Goal: Task Accomplishment & Management: Manage account settings

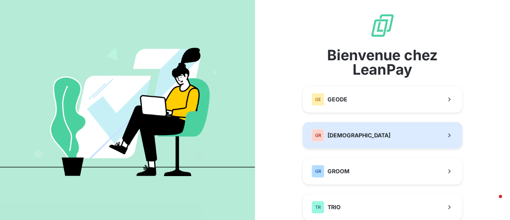
click at [360, 138] on span "[DEMOGRAPHIC_DATA]" at bounding box center [359, 135] width 63 height 8
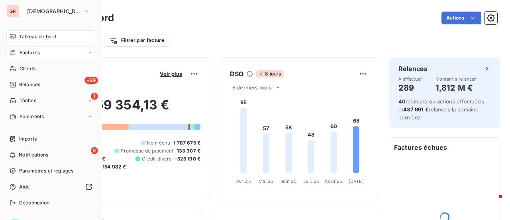
click at [36, 53] on span "Factures" at bounding box center [30, 52] width 20 height 7
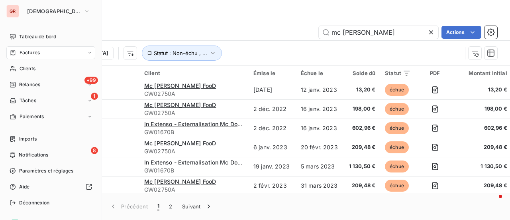
click at [41, 48] on div "Factures" at bounding box center [50, 52] width 89 height 13
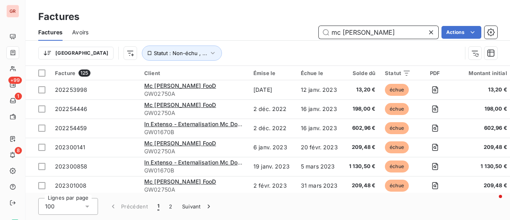
click at [372, 29] on input "mc donald" at bounding box center [379, 32] width 120 height 13
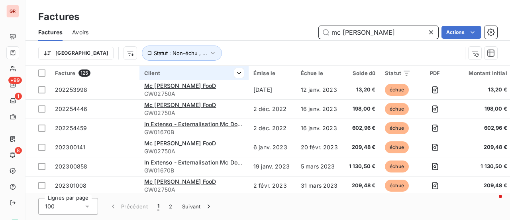
drag, startPoint x: 373, startPoint y: 33, endPoint x: 192, endPoint y: 73, distance: 185.2
click at [207, 69] on div "Factures Factures Avoirs mc donald Actions Trier Statut : Non-échu , ... Factur…" at bounding box center [268, 110] width 485 height 220
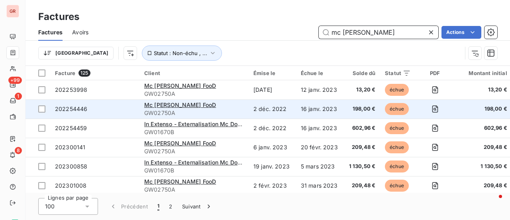
paste input "202508409"
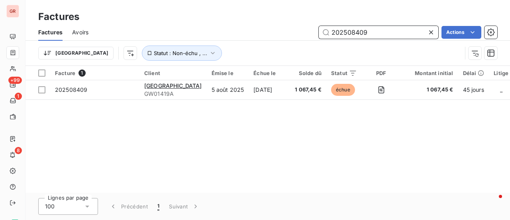
type input "202508409"
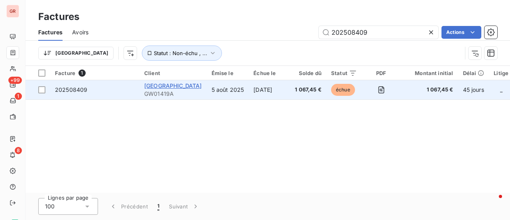
click at [177, 86] on span "Ipag Business School" at bounding box center [173, 85] width 58 height 7
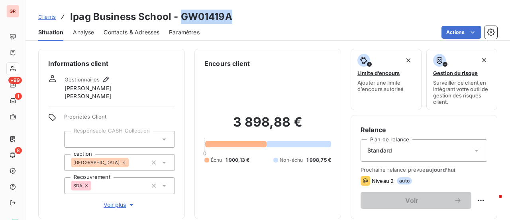
drag, startPoint x: 229, startPoint y: 20, endPoint x: 183, endPoint y: 20, distance: 46.2
click at [183, 20] on h3 "Ipag Business School - GW01419A" at bounding box center [151, 17] width 162 height 14
copy h3 "GW01419A"
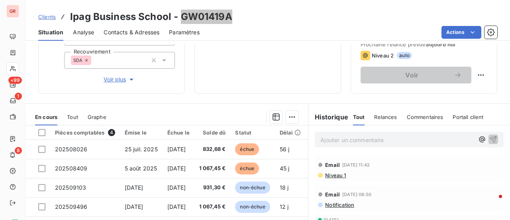
scroll to position [120, 0]
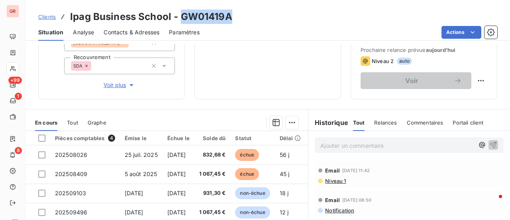
click at [231, 16] on h3 "Ipag Business School - GW01419A" at bounding box center [151, 17] width 162 height 14
click at [230, 18] on h3 "Ipag Business School - GW01419A" at bounding box center [151, 17] width 162 height 14
drag, startPoint x: 228, startPoint y: 18, endPoint x: 180, endPoint y: 17, distance: 47.8
click at [180, 17] on h3 "Ipag Business School - GW01419A" at bounding box center [151, 17] width 162 height 14
copy h3 "GW01419A"
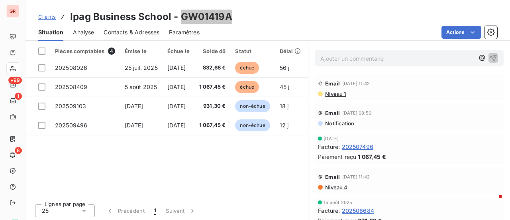
scroll to position [208, 0]
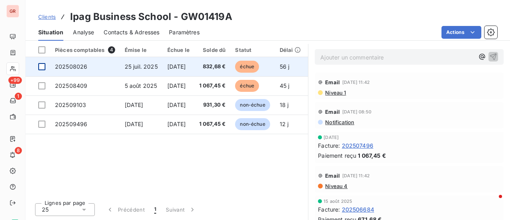
click at [38, 67] on div at bounding box center [41, 66] width 7 height 7
click at [61, 64] on span "202508026" at bounding box center [71, 66] width 32 height 7
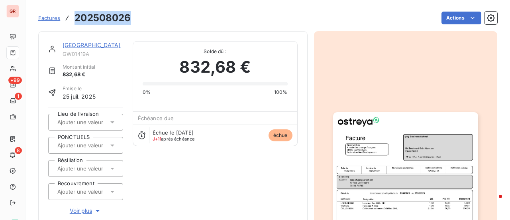
drag, startPoint x: 128, startPoint y: 18, endPoint x: 74, endPoint y: 16, distance: 54.2
click at [74, 16] on div "Factures 202508026" at bounding box center [84, 18] width 93 height 14
copy h3 "202508026"
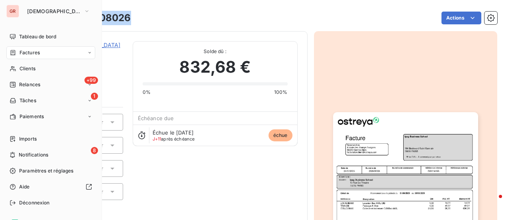
click at [27, 55] on span "Factures" at bounding box center [30, 52] width 20 height 7
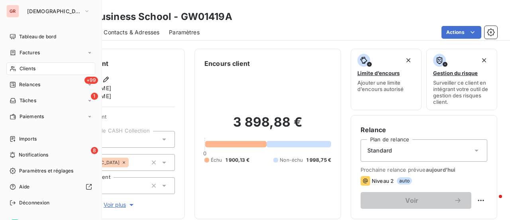
click at [25, 51] on span "Factures" at bounding box center [30, 52] width 20 height 7
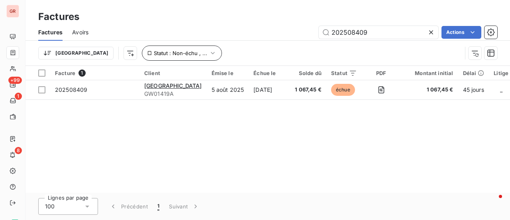
drag, startPoint x: 384, startPoint y: 29, endPoint x: 173, endPoint y: 53, distance: 212.5
click at [200, 49] on div "Factures Avoirs 202508409 Actions Trier Statut : Non-échu , ..." at bounding box center [268, 44] width 485 height 41
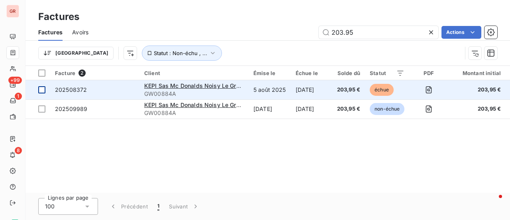
type input "203.95"
click at [42, 93] on td at bounding box center [38, 89] width 25 height 19
click at [192, 85] on span "KEPI Sas Mc Donalds Noisy Le Grand Montfort" at bounding box center [207, 85] width 127 height 7
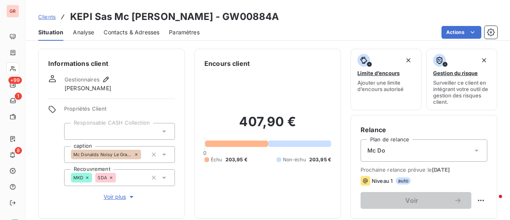
drag, startPoint x: 346, startPoint y: 16, endPoint x: 296, endPoint y: 18, distance: 49.4
click at [279, 18] on h3 "KEPI Sas Mc Donalds Noisy Le Grand Montfort - GW00884A" at bounding box center [174, 17] width 209 height 14
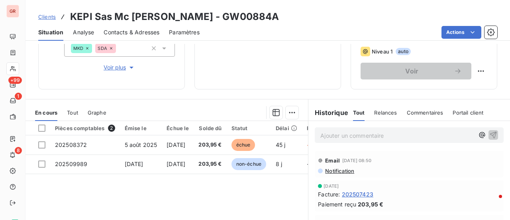
scroll to position [127, 0]
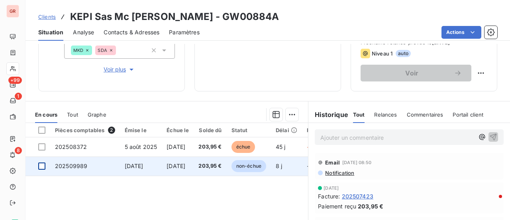
click at [41, 165] on div at bounding box center [41, 165] width 7 height 7
click at [75, 166] on span "202509989" at bounding box center [71, 165] width 32 height 7
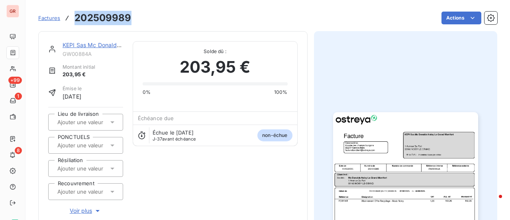
drag, startPoint x: 130, startPoint y: 21, endPoint x: 76, endPoint y: 24, distance: 54.3
click at [76, 24] on h3 "202509989" at bounding box center [103, 18] width 57 height 14
copy h3 "202509989"
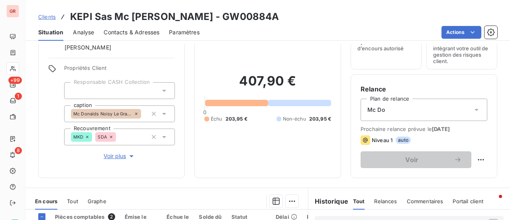
scroll to position [120, 0]
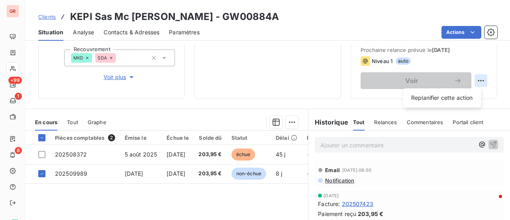
click at [474, 82] on html "GR +99 1 8 Clients KEPI Sas Mc Donalds Noisy Le Grand Montfort - GW00884A Situa…" at bounding box center [255, 110] width 510 height 220
click at [402, 78] on html "GR +99 1 8 Clients KEPI Sas Mc Donalds Noisy Le Grand Montfort - GW00884A Situa…" at bounding box center [255, 110] width 510 height 220
click at [391, 140] on p "Ajouter un commentaire ﻿" at bounding box center [397, 145] width 154 height 10
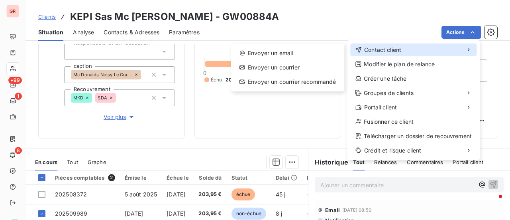
click at [392, 50] on span "Contact client" at bounding box center [382, 50] width 37 height 8
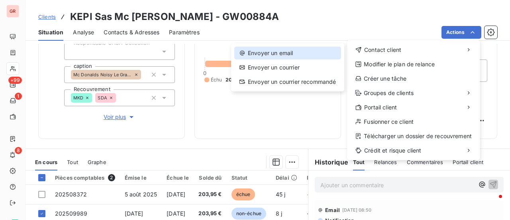
click at [293, 54] on div "Envoyer un email" at bounding box center [287, 53] width 107 height 13
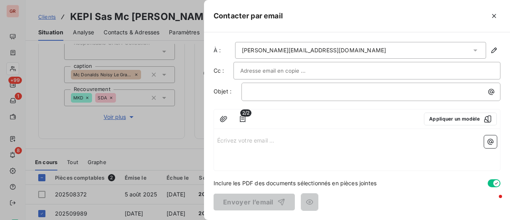
click at [323, 68] on div at bounding box center [366, 71] width 253 height 12
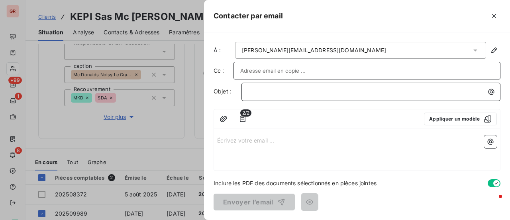
click at [304, 95] on p "﻿" at bounding box center [372, 91] width 249 height 9
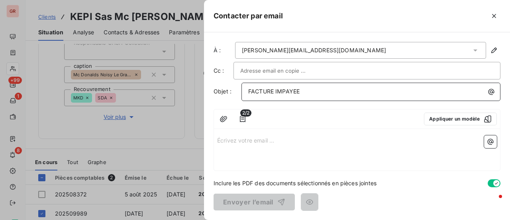
drag, startPoint x: 329, startPoint y: 86, endPoint x: 322, endPoint y: 91, distance: 8.1
click at [329, 87] on p "FACTURE IMPAYEE" at bounding box center [372, 91] width 249 height 9
drag, startPoint x: 303, startPoint y: 91, endPoint x: 202, endPoint y: 91, distance: 101.2
click at [202, 219] on div "Contacter par email À : myriam.pierret@wanadoo.fr Cc : Objet : FACTURE IMPAYEE …" at bounding box center [255, 220] width 510 height 0
click at [245, 142] on p "Écrivez votre email ... ﻿" at bounding box center [357, 139] width 280 height 9
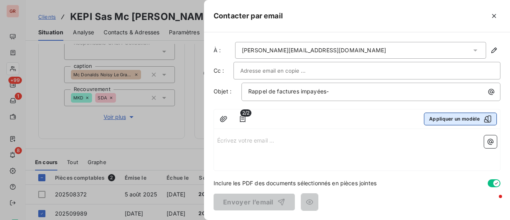
click at [489, 117] on icon "button" at bounding box center [488, 119] width 8 height 8
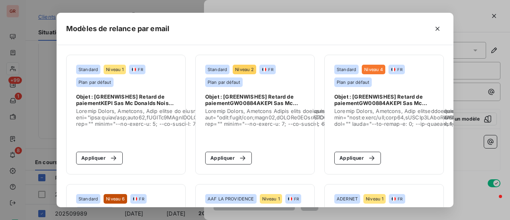
click at [488, 117] on div "Modèles de relance par email Standard Niveau 1 FR Plan par défaut Objet : [GREE…" at bounding box center [255, 110] width 510 height 220
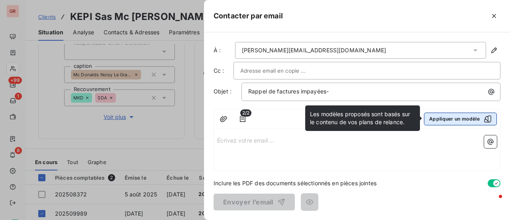
click at [486, 118] on icon "button" at bounding box center [487, 118] width 7 height 7
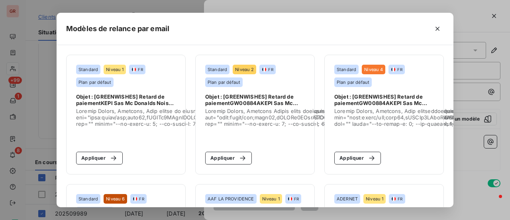
click at [489, 118] on div "Modèles de relance par email Standard Niveau 1 FR Plan par défaut Objet : [GREE…" at bounding box center [255, 110] width 510 height 220
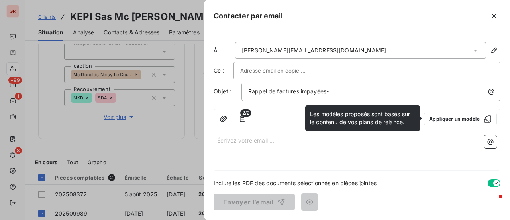
click at [489, 118] on icon "button" at bounding box center [488, 119] width 8 height 8
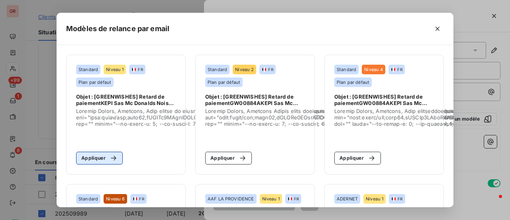
click at [97, 159] on button "Appliquer" at bounding box center [99, 157] width 47 height 13
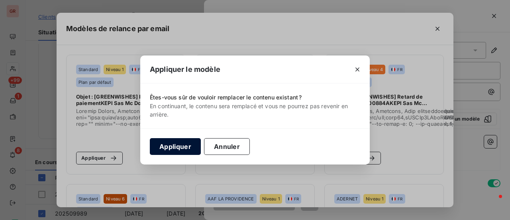
click at [178, 143] on button "Appliquer" at bounding box center [175, 146] width 51 height 17
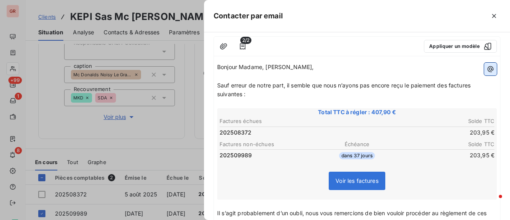
click at [487, 67] on icon "button" at bounding box center [491, 69] width 8 height 8
click at [486, 67] on html "GR +99 1 8 Clients KEPI Sas Mc Donalds Noisy Le Grand Montfort - GW00884A Situa…" at bounding box center [255, 110] width 510 height 220
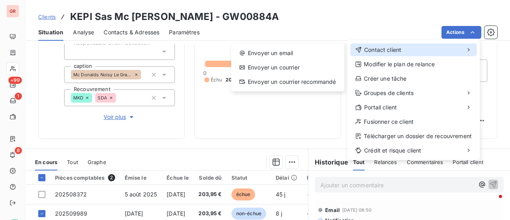
click at [389, 48] on span "Contact client" at bounding box center [382, 50] width 37 height 8
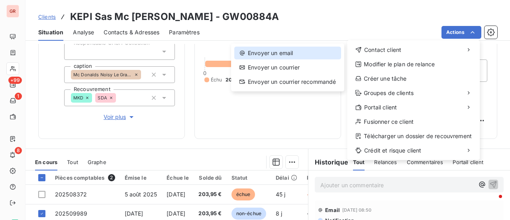
click at [304, 53] on div "Envoyer un email" at bounding box center [287, 53] width 107 height 13
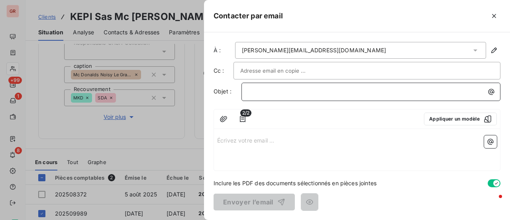
click at [316, 90] on p "﻿" at bounding box center [372, 91] width 249 height 9
click at [490, 140] on icon "button" at bounding box center [491, 141] width 8 height 8
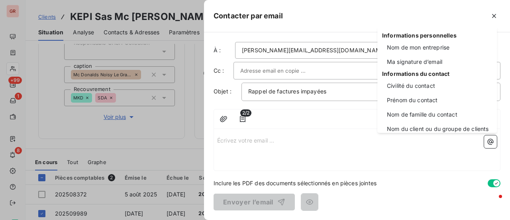
click at [265, 129] on html "GR +99 1 8 Clients KEPI Sas Mc Donalds Noisy Le Grand Montfort - GW00884A Situa…" at bounding box center [255, 110] width 510 height 220
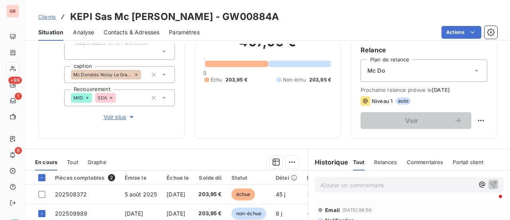
drag, startPoint x: 353, startPoint y: 19, endPoint x: 303, endPoint y: 22, distance: 49.9
click at [297, 20] on div "Clients KEPI Sas Mc Donalds Noisy Le Grand Montfort - GW00884A" at bounding box center [268, 17] width 485 height 14
copy h3 "GW00884A"
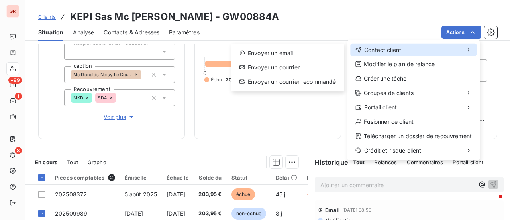
click at [400, 52] on span "Contact client" at bounding box center [382, 50] width 37 height 8
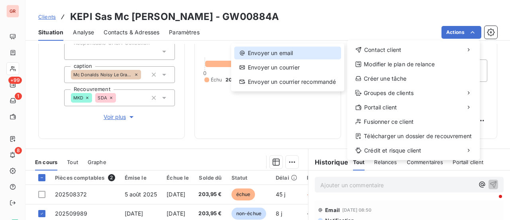
click at [304, 55] on div "Envoyer un email" at bounding box center [287, 53] width 107 height 13
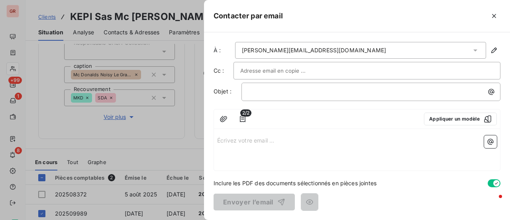
click at [234, 138] on p "Écrivez votre email ... ﻿" at bounding box center [357, 139] width 280 height 9
drag, startPoint x: 234, startPoint y: 138, endPoint x: 378, endPoint y: 188, distance: 152.5
click at [381, 193] on div "Envoyer l’email" at bounding box center [357, 201] width 287 height 17
click at [288, 92] on p "﻿" at bounding box center [372, 91] width 249 height 9
click at [246, 92] on div "GW00884A" at bounding box center [370, 90] width 253 height 11
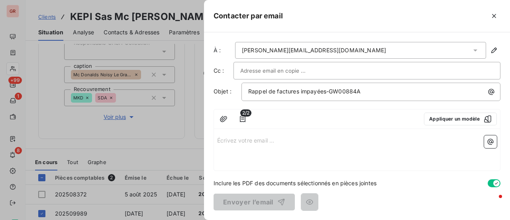
click at [229, 143] on div "Écrivez votre email ... ﻿" at bounding box center [357, 151] width 286 height 38
click at [223, 141] on p "Écrivez votre email ... ﻿" at bounding box center [357, 139] width 280 height 9
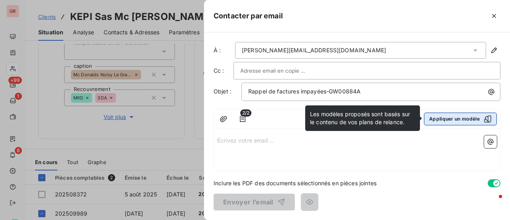
click at [488, 117] on icon "button" at bounding box center [488, 119] width 8 height 8
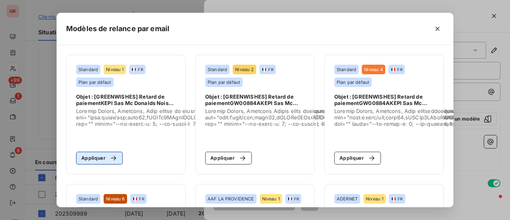
click at [106, 157] on div "button" at bounding box center [112, 158] width 12 height 8
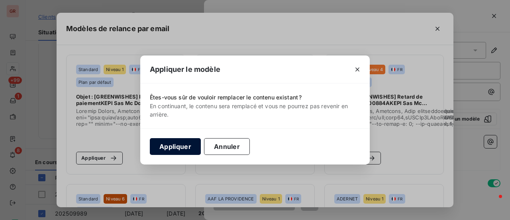
click at [172, 147] on button "Appliquer" at bounding box center [175, 146] width 51 height 17
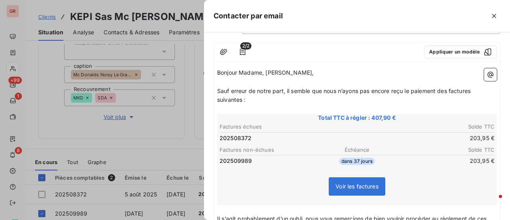
scroll to position [0, 0]
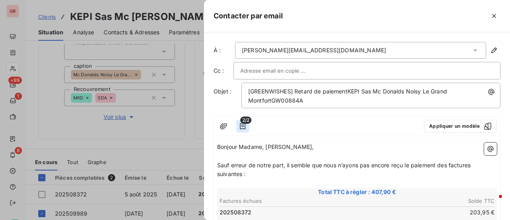
click at [244, 124] on icon "button" at bounding box center [243, 126] width 8 height 8
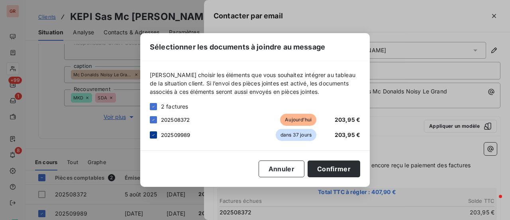
click at [151, 135] on icon at bounding box center [153, 134] width 5 height 5
click at [345, 169] on button "Confirmer" at bounding box center [334, 168] width 53 height 17
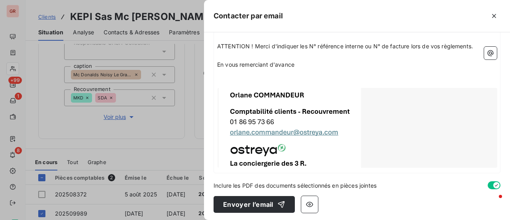
scroll to position [252, 0]
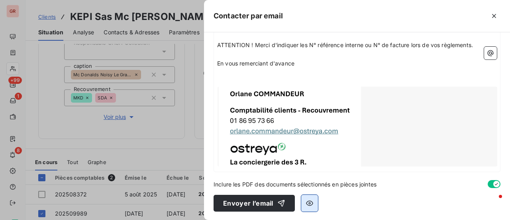
click at [306, 203] on icon "button" at bounding box center [310, 203] width 8 height 8
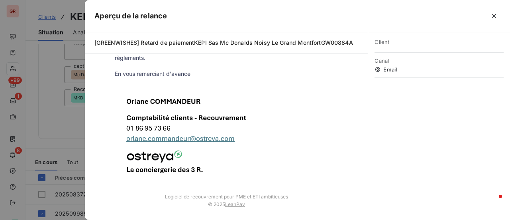
scroll to position [214, 0]
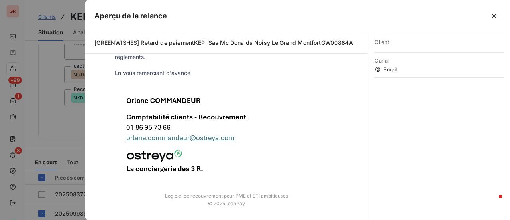
drag, startPoint x: 56, startPoint y: 117, endPoint x: 64, endPoint y: 127, distance: 13.3
click at [57, 117] on div at bounding box center [255, 110] width 510 height 220
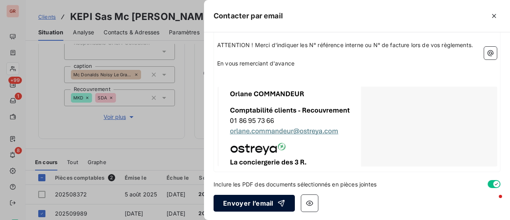
click at [267, 202] on button "Envoyer l’email" at bounding box center [254, 202] width 81 height 17
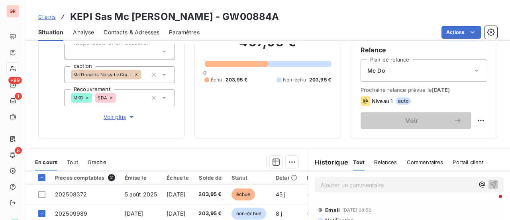
drag, startPoint x: 354, startPoint y: 18, endPoint x: 296, endPoint y: 15, distance: 58.2
click at [296, 15] on div "Clients KEPI Sas Mc Donalds Noisy Le Grand Montfort - GW00884A" at bounding box center [268, 17] width 485 height 14
copy h3 "GW00884A"
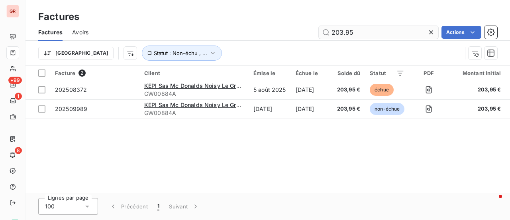
click at [386, 33] on input "203.95" at bounding box center [379, 32] width 120 height 13
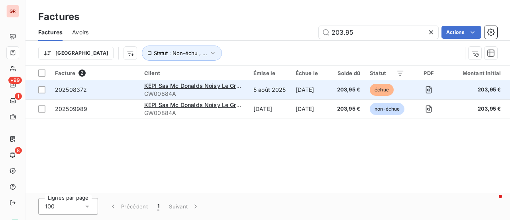
drag, startPoint x: 374, startPoint y: 34, endPoint x: 139, endPoint y: 81, distance: 239.4
click at [139, 81] on div "Factures Factures Avoirs 203.95 Actions Trier Statut : Non-échu , ... Facture 2…" at bounding box center [268, 110] width 485 height 220
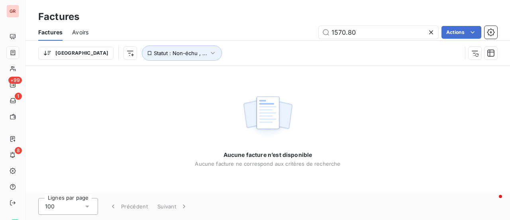
type input "1570.80"
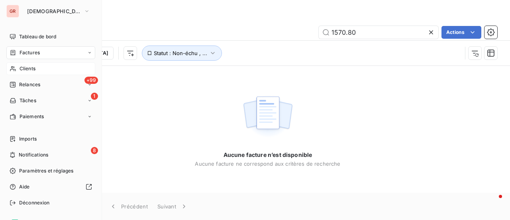
click at [32, 68] on span "Clients" at bounding box center [28, 68] width 16 height 7
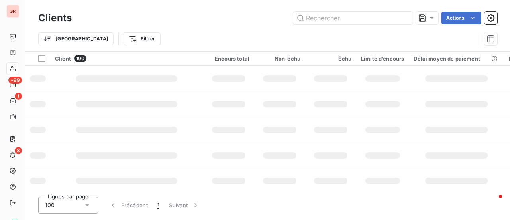
click at [268, 45] on div "Trier Filtrer" at bounding box center [257, 38] width 439 height 15
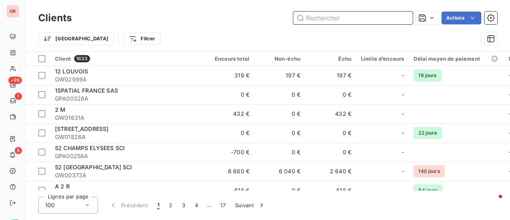
click at [336, 13] on input "text" at bounding box center [353, 18] width 120 height 13
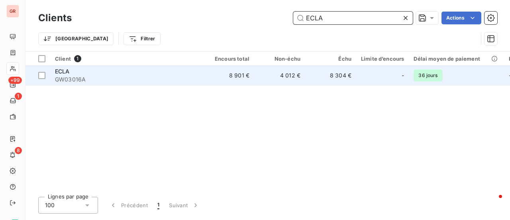
type input "ECLA"
click at [61, 74] on div "ECLA" at bounding box center [126, 71] width 143 height 8
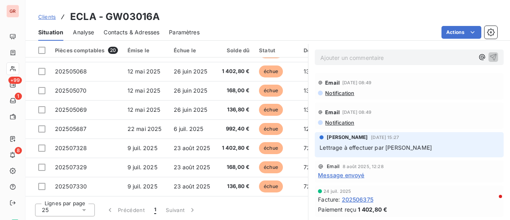
scroll to position [47, 0]
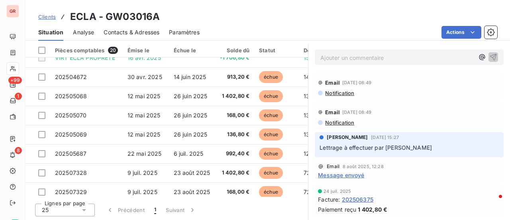
click at [353, 175] on span "Message envoyé" at bounding box center [341, 175] width 46 height 8
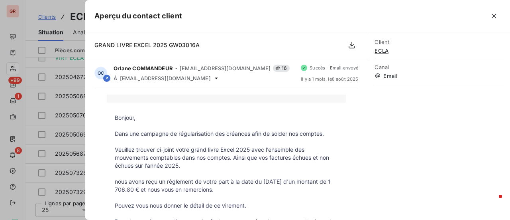
click at [39, 143] on div at bounding box center [255, 110] width 510 height 220
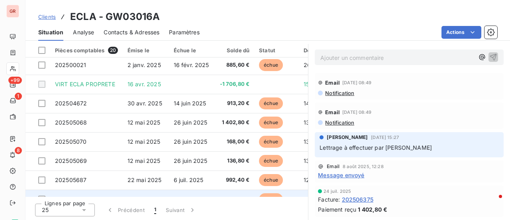
scroll to position [0, 0]
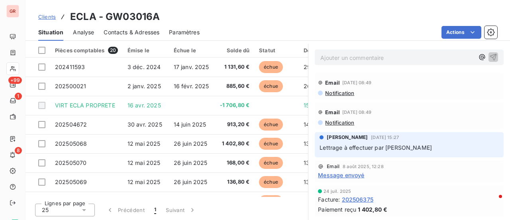
click at [155, 30] on span "Contacts & Adresses" at bounding box center [132, 32] width 56 height 8
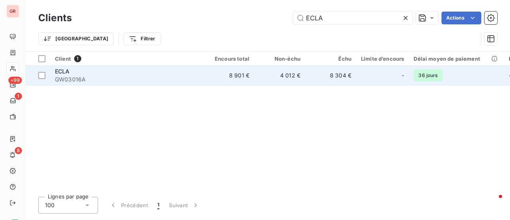
click at [77, 79] on span "GW03016A" at bounding box center [126, 79] width 143 height 8
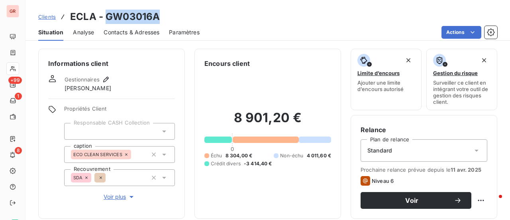
drag, startPoint x: 163, startPoint y: 18, endPoint x: 107, endPoint y: 19, distance: 56.6
click at [107, 19] on div "Clients ECLA - GW03016A" at bounding box center [268, 17] width 485 height 14
copy h3 "GW03016A"
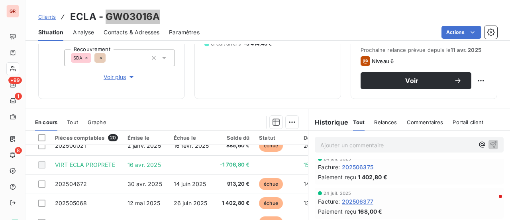
scroll to position [40, 0]
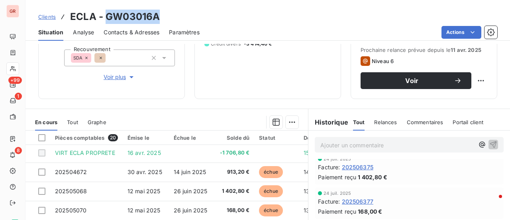
click at [281, 79] on html "GR +99 1 8 Clients ECLA - GW03016A Situation Analyse Contacts & Adresses Paramè…" at bounding box center [255, 110] width 510 height 220
drag, startPoint x: 155, startPoint y: 18, endPoint x: 100, endPoint y: 17, distance: 55.0
click at [100, 17] on h3 "ECLA - GW03016A" at bounding box center [115, 17] width 90 height 14
drag, startPoint x: 152, startPoint y: 20, endPoint x: 105, endPoint y: 20, distance: 46.6
click at [105, 20] on div "Clients ECLA - GW03016A" at bounding box center [268, 17] width 485 height 14
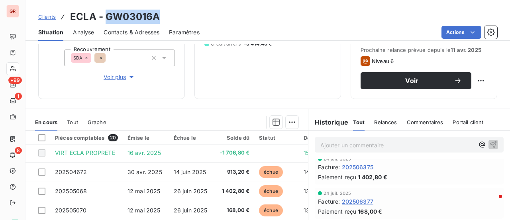
copy h3 "GW03016A"
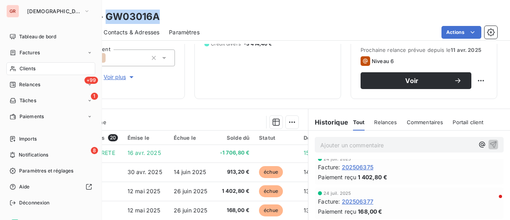
click at [33, 51] on span "Factures" at bounding box center [30, 52] width 20 height 7
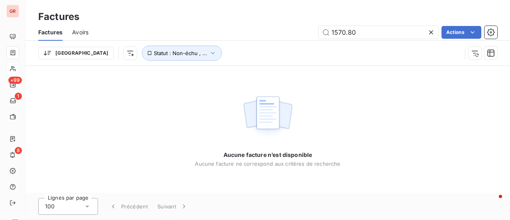
drag, startPoint x: 358, startPoint y: 35, endPoint x: 176, endPoint y: 40, distance: 182.6
click at [176, 40] on div "Factures Avoirs 1570.80 Actions Trier Statut : Non-échu , ..." at bounding box center [268, 44] width 485 height 41
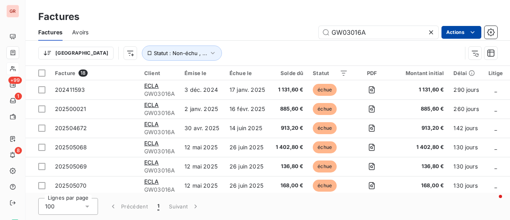
type input "GW03016A"
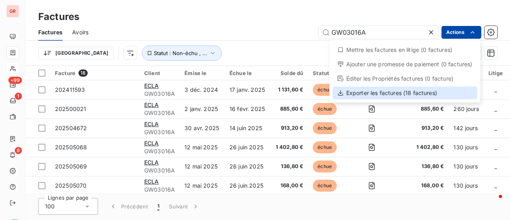
click at [391, 91] on div "Exporter les factures (18 factures)" at bounding box center [405, 92] width 145 height 13
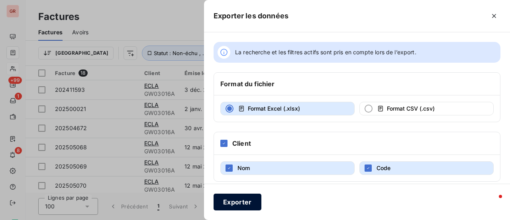
click at [236, 201] on button "Exporter" at bounding box center [238, 201] width 48 height 17
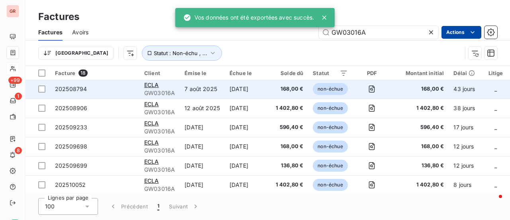
scroll to position [235, 0]
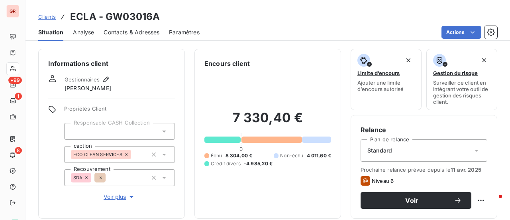
click at [138, 33] on span "Contacts & Adresses" at bounding box center [132, 32] width 56 height 8
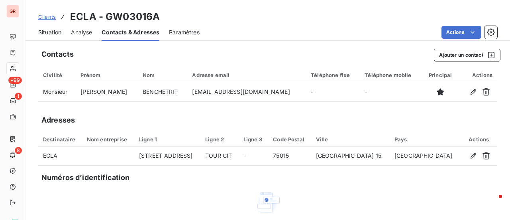
click at [163, 19] on div "Clients ECLA - GW03016A" at bounding box center [268, 17] width 485 height 14
drag, startPoint x: 156, startPoint y: 20, endPoint x: 106, endPoint y: 17, distance: 50.7
click at [106, 17] on h3 "ECLA - GW03016A" at bounding box center [115, 17] width 90 height 14
copy h3 "GW03016A"
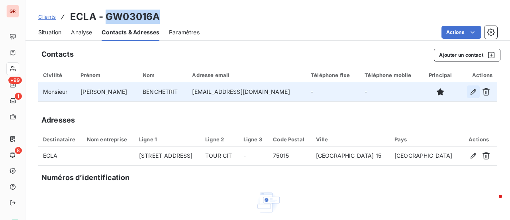
click at [471, 89] on icon "button" at bounding box center [474, 92] width 6 height 6
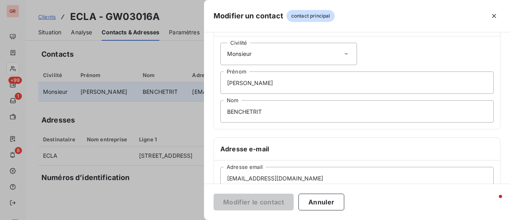
scroll to position [159, 0]
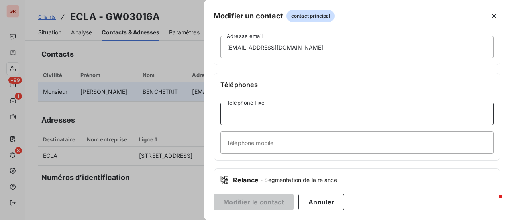
click at [260, 114] on input "Téléphone fixe" at bounding box center [356, 113] width 273 height 22
paste input "06 77 73 92 88"
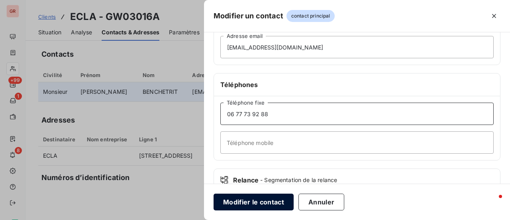
type input "06 77 73 92 88"
click at [266, 202] on button "Modifier le contact" at bounding box center [254, 201] width 80 height 17
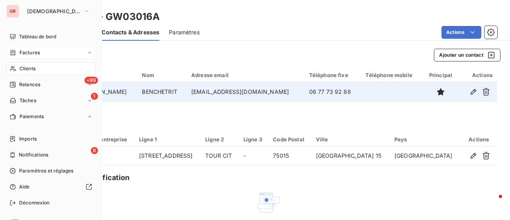
drag, startPoint x: 32, startPoint y: 57, endPoint x: 61, endPoint y: 58, distance: 28.3
click at [33, 57] on div "Factures" at bounding box center [50, 52] width 89 height 13
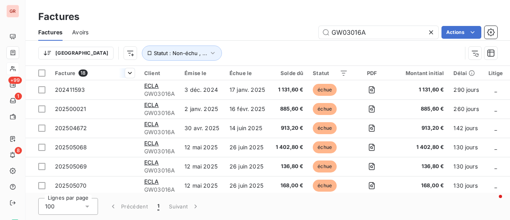
drag, startPoint x: 383, startPoint y: 35, endPoint x: 88, endPoint y: 68, distance: 297.0
click at [104, 64] on div "Factures Avoirs GW03016A Actions Trier Statut : Non-échu , ..." at bounding box center [268, 44] width 485 height 41
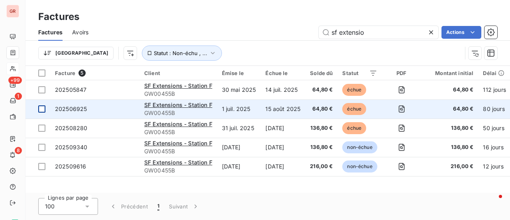
type input "sf extensio"
click at [44, 109] on div at bounding box center [41, 108] width 7 height 7
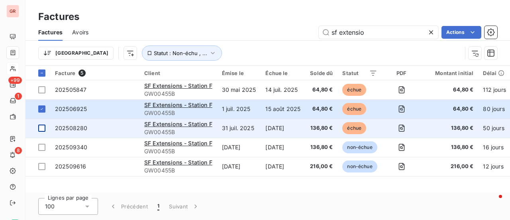
click at [43, 128] on div at bounding box center [41, 127] width 7 height 7
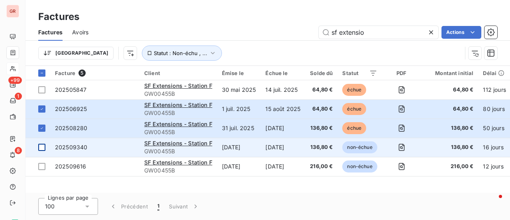
click at [43, 147] on div at bounding box center [41, 146] width 7 height 7
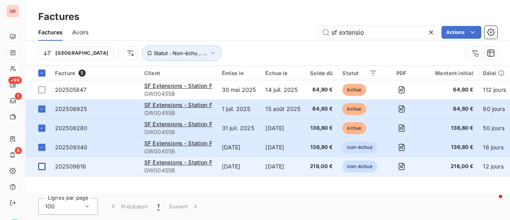
click at [43, 165] on div at bounding box center [41, 166] width 7 height 7
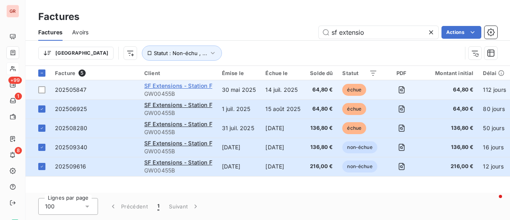
click at [171, 85] on span "SF Extensions - Station F" at bounding box center [178, 85] width 68 height 7
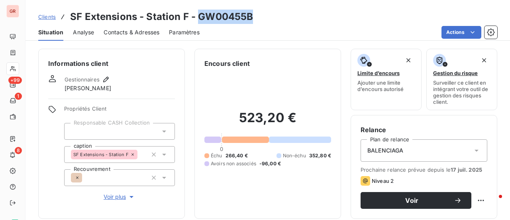
drag, startPoint x: 252, startPoint y: 18, endPoint x: 197, endPoint y: 15, distance: 55.5
click at [197, 15] on div "Clients SF Extensions - Station F - GW00455B" at bounding box center [268, 17] width 485 height 14
copy h3 "GW00455B"
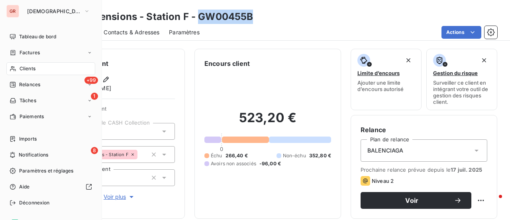
click at [29, 67] on span "Clients" at bounding box center [28, 68] width 16 height 7
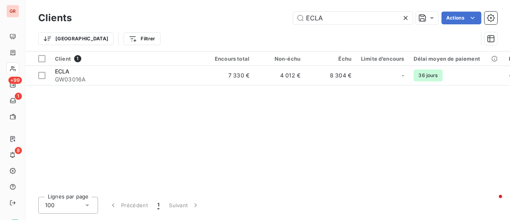
drag, startPoint x: 316, startPoint y: 20, endPoint x: 253, endPoint y: 23, distance: 63.8
click at [261, 23] on div "ECLA Actions" at bounding box center [289, 18] width 416 height 13
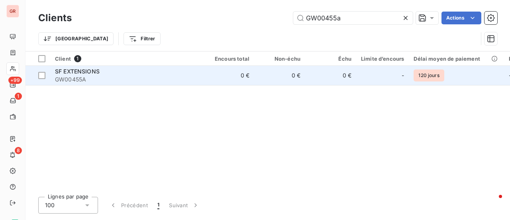
type input "GW00455a"
click at [84, 71] on span "SF EXTENSIONS" at bounding box center [77, 71] width 45 height 7
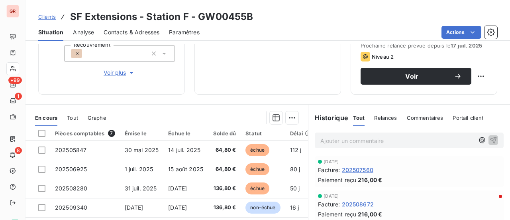
scroll to position [40, 0]
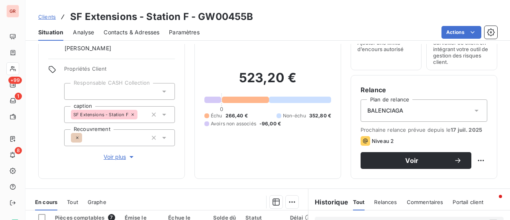
click at [75, 198] on span "Tout" at bounding box center [72, 201] width 11 height 6
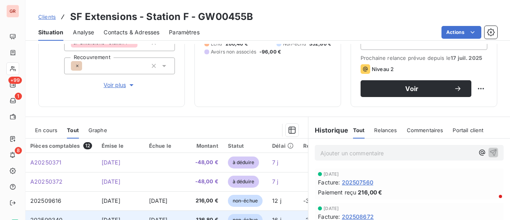
scroll to position [87, 0]
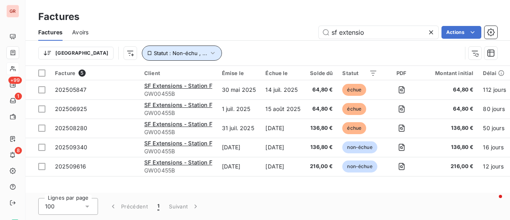
click at [209, 52] on icon "button" at bounding box center [213, 53] width 8 height 8
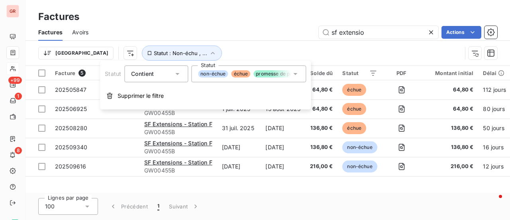
click at [296, 75] on icon at bounding box center [295, 74] width 8 height 8
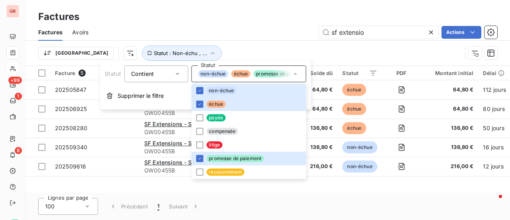
scroll to position [0, 424]
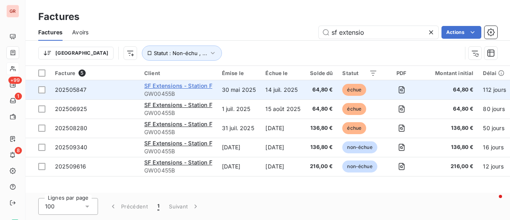
click at [172, 85] on span "SF Extensions - Station F" at bounding box center [178, 85] width 68 height 7
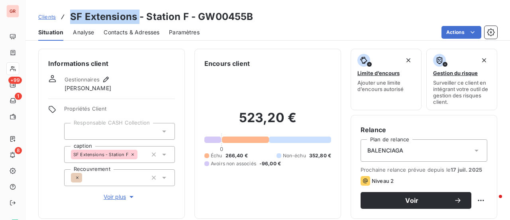
drag, startPoint x: 137, startPoint y: 18, endPoint x: 67, endPoint y: 14, distance: 70.2
click at [67, 14] on div "Clients SF Extensions - Station F - GW00455B" at bounding box center [145, 17] width 215 height 14
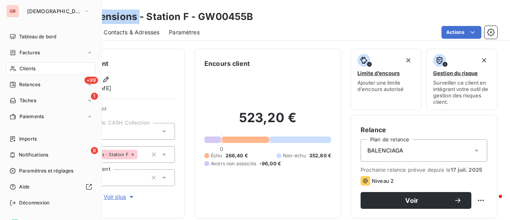
click at [27, 52] on span "Factures" at bounding box center [30, 52] width 20 height 7
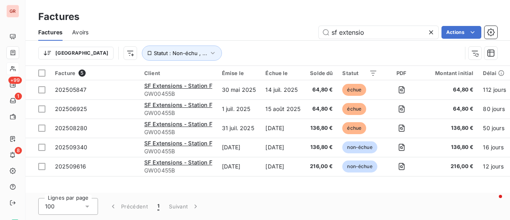
drag, startPoint x: 374, startPoint y: 34, endPoint x: 120, endPoint y: 62, distance: 256.1
click at [130, 49] on div "Factures Avoirs sf extensio Actions Trier Statut : Non-échu , ..." at bounding box center [268, 44] width 485 height 41
type input "SF Extensions"
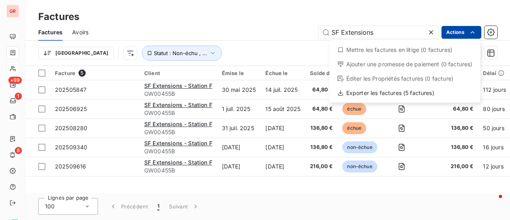
click at [228, 40] on html "GR +99 1 8 Factures Factures Avoirs SF Extensions Actions Mettre les factures e…" at bounding box center [255, 110] width 510 height 220
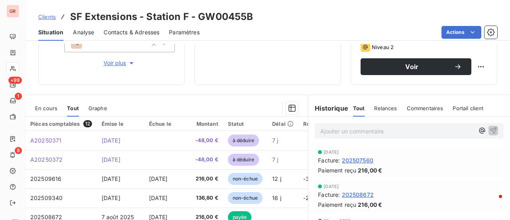
scroll to position [207, 0]
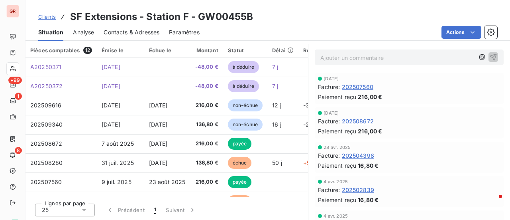
click at [336, 7] on html "GR +99 1 8 Clients SF Extensions - Station F - GW00455B Situation Analyse Conta…" at bounding box center [255, 110] width 510 height 220
drag, startPoint x: 132, startPoint y: 18, endPoint x: 84, endPoint y: 17, distance: 48.6
click at [84, 17] on h3 "SF Extensions - Station F - GW00455B" at bounding box center [161, 17] width 183 height 14
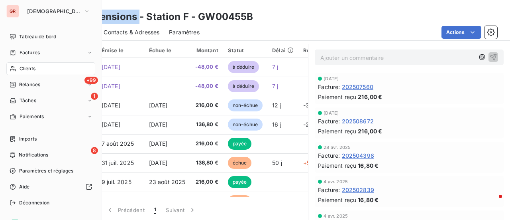
click at [32, 54] on span "Factures" at bounding box center [30, 52] width 20 height 7
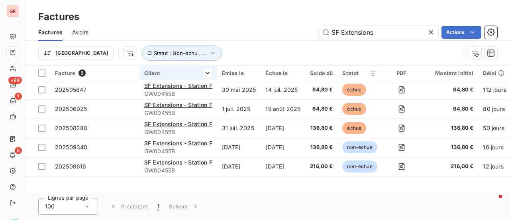
drag, startPoint x: 378, startPoint y: 34, endPoint x: 150, endPoint y: 75, distance: 232.0
click at [166, 71] on div "Factures Factures Avoirs SF Extensions Actions Trier Statut : Non-échu , ... Fa…" at bounding box center [268, 110] width 485 height 220
drag, startPoint x: 369, startPoint y: 32, endPoint x: 271, endPoint y: 37, distance: 98.1
click at [277, 36] on div "Extensions Actions" at bounding box center [297, 32] width 399 height 13
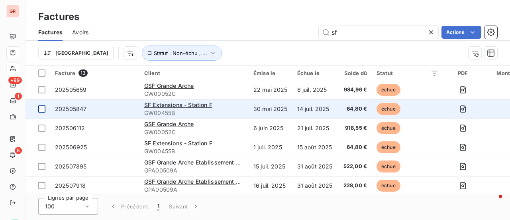
click at [40, 112] on div at bounding box center [41, 108] width 7 height 7
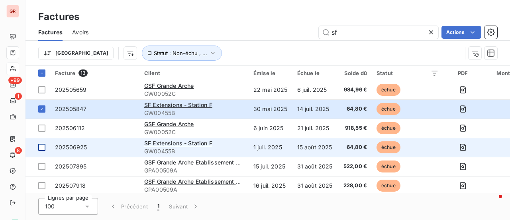
click at [42, 144] on div at bounding box center [41, 146] width 7 height 7
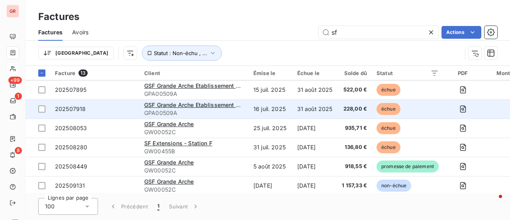
scroll to position [80, 0]
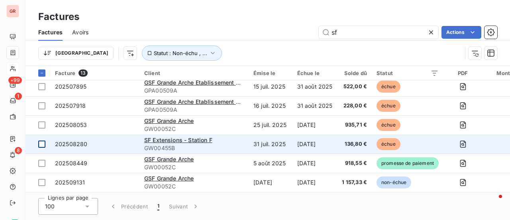
click at [39, 143] on div at bounding box center [41, 143] width 7 height 7
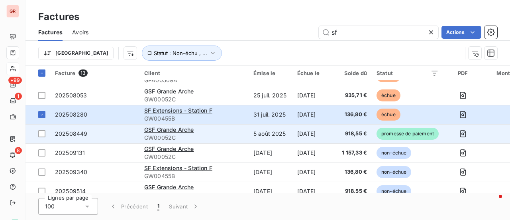
scroll to position [139, 0]
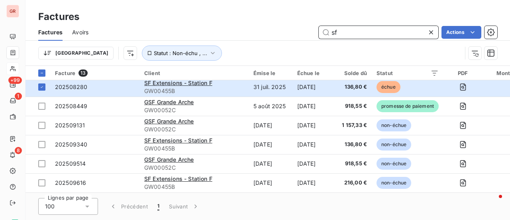
drag, startPoint x: 348, startPoint y: 33, endPoint x: 275, endPoint y: 37, distance: 73.0
click at [292, 33] on div "sf Actions" at bounding box center [297, 32] width 399 height 13
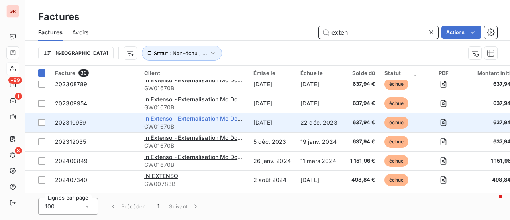
scroll to position [0, 0]
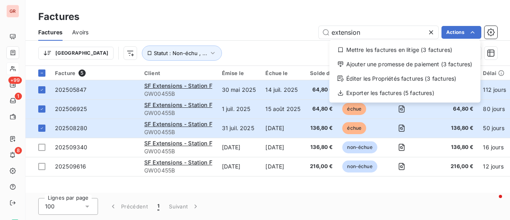
click at [239, 26] on html "GR +99 1 8 Factures Factures Avoirs extension Actions Mettre les factures en li…" at bounding box center [255, 110] width 510 height 220
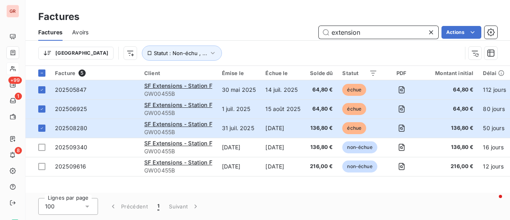
click at [362, 32] on input "extension" at bounding box center [379, 32] width 120 height 13
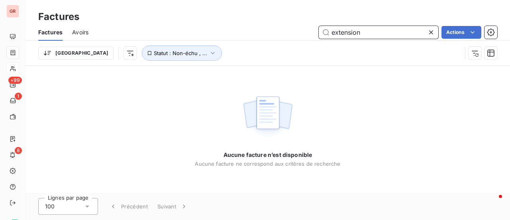
type input "extension"
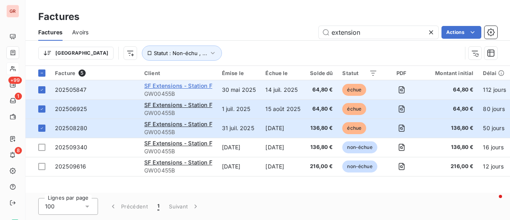
click at [177, 88] on span "SF Extensions - Station F" at bounding box center [178, 85] width 68 height 7
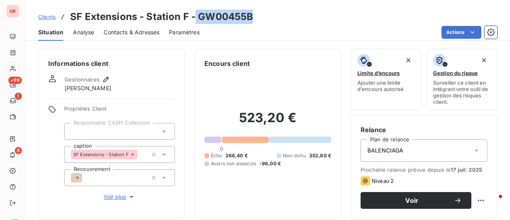
drag, startPoint x: 251, startPoint y: 17, endPoint x: 195, endPoint y: 21, distance: 55.9
click at [195, 21] on h3 "SF Extensions - Station F - GW00455B" at bounding box center [161, 17] width 183 height 14
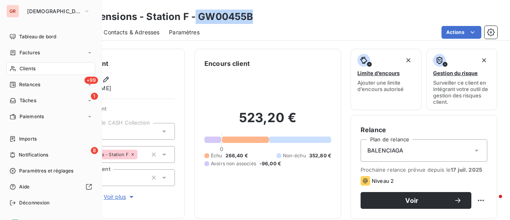
click at [28, 52] on span "Factures" at bounding box center [30, 52] width 20 height 7
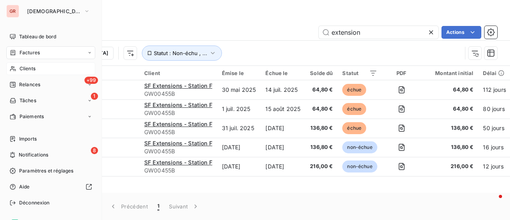
click at [28, 67] on span "Clients" at bounding box center [28, 68] width 16 height 7
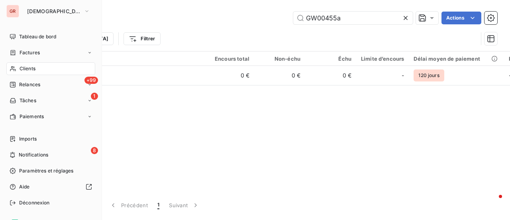
click at [27, 51] on span "Factures" at bounding box center [30, 52] width 20 height 7
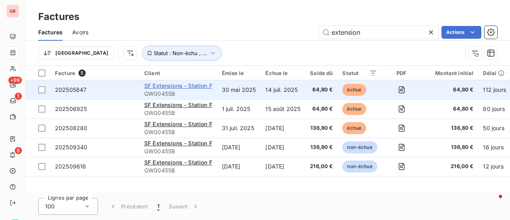
click at [165, 86] on span "SF Extensions - Station F" at bounding box center [178, 85] width 68 height 7
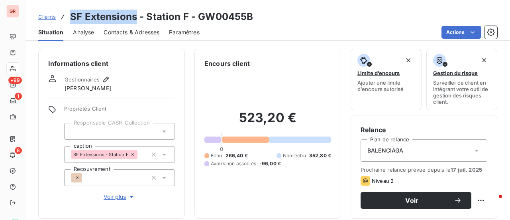
drag, startPoint x: 136, startPoint y: 19, endPoint x: 68, endPoint y: 22, distance: 67.8
click at [67, 22] on div "Clients SF Extensions - Station F - GW00455B" at bounding box center [145, 17] width 215 height 14
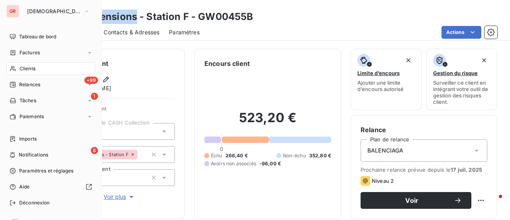
click at [26, 53] on span "Factures" at bounding box center [30, 52] width 20 height 7
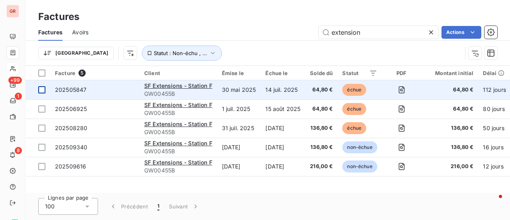
drag, startPoint x: 363, startPoint y: 35, endPoint x: 33, endPoint y: 88, distance: 334.4
click at [70, 78] on div "Factures Factures Avoirs extension Actions Trier Statut : Non-échu , ... Factur…" at bounding box center [268, 110] width 485 height 220
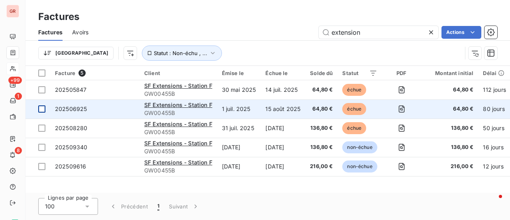
type input "SF Extensions"
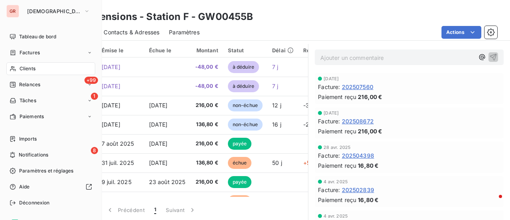
click at [33, 53] on span "Factures" at bounding box center [30, 52] width 20 height 7
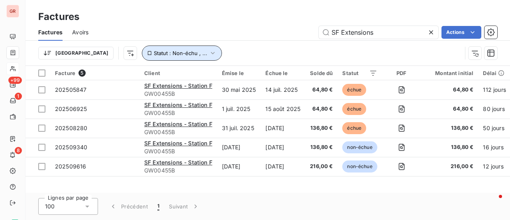
click at [209, 52] on icon "button" at bounding box center [213, 53] width 8 height 8
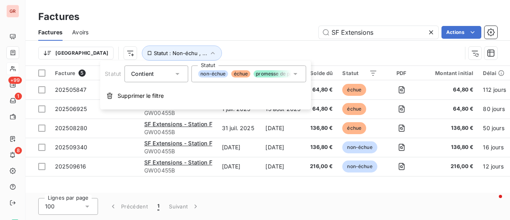
click at [298, 73] on icon at bounding box center [295, 74] width 8 height 8
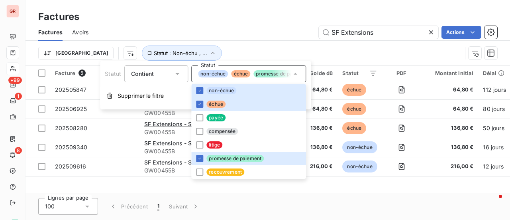
click at [245, 31] on div "SF Extensions Actions" at bounding box center [297, 32] width 399 height 13
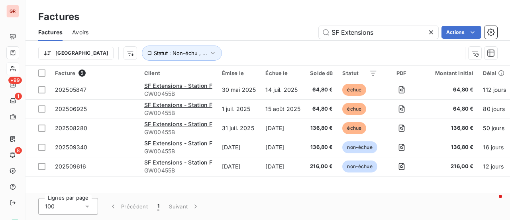
click at [186, 31] on div "SF Extensions Actions" at bounding box center [297, 32] width 399 height 13
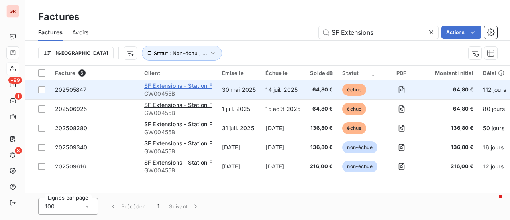
click at [158, 86] on span "SF Extensions - Station F" at bounding box center [178, 85] width 68 height 7
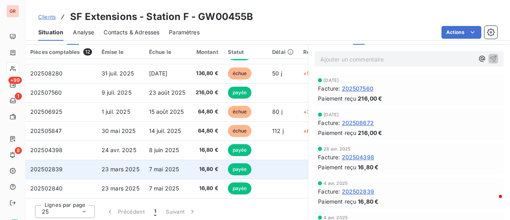
scroll to position [207, 0]
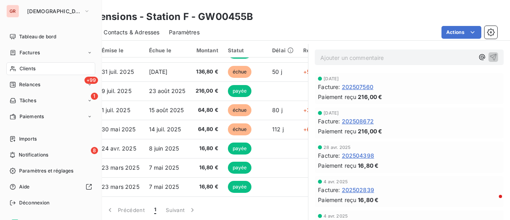
click at [35, 52] on span "Factures" at bounding box center [30, 52] width 20 height 7
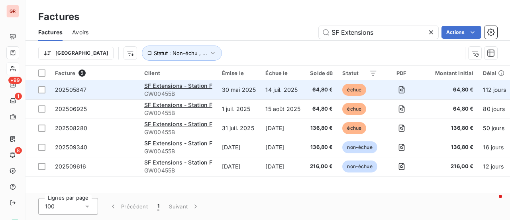
drag, startPoint x: 383, startPoint y: 33, endPoint x: 80, endPoint y: 83, distance: 306.9
click at [109, 75] on div "Factures Factures Avoirs SF Extensions Actions Trier Statut : Non-échu , ... Fa…" at bounding box center [268, 110] width 485 height 220
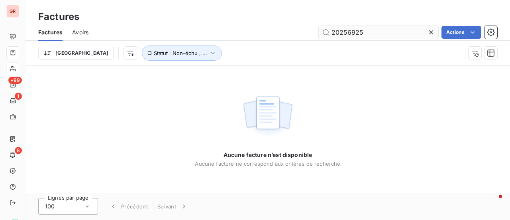
click at [347, 34] on input "20256925" at bounding box center [379, 32] width 120 height 13
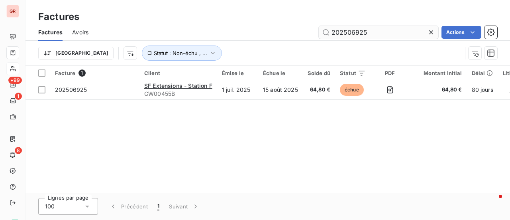
click at [369, 35] on input "202506925" at bounding box center [379, 32] width 120 height 13
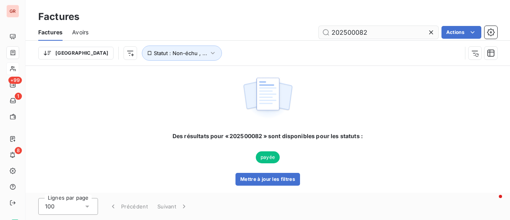
click at [359, 35] on input "202500082" at bounding box center [379, 32] width 120 height 13
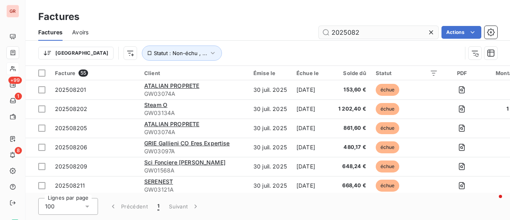
click at [347, 31] on input "2025082" at bounding box center [379, 32] width 120 height 13
click at [352, 31] on input "2025082" at bounding box center [379, 32] width 120 height 13
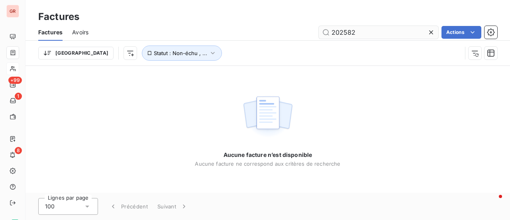
click at [367, 32] on input "202582" at bounding box center [379, 32] width 120 height 13
drag, startPoint x: 359, startPoint y: 30, endPoint x: 262, endPoint y: 30, distance: 97.6
click at [262, 30] on div "2025820 Actions" at bounding box center [297, 32] width 399 height 13
click at [343, 31] on input "20258280" at bounding box center [379, 32] width 120 height 13
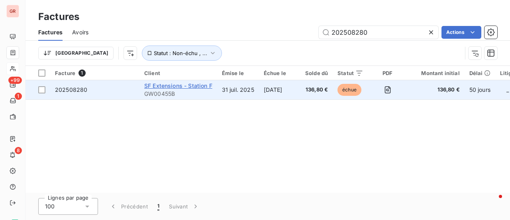
type input "202508280"
click at [169, 85] on span "SF Extensions - Station F" at bounding box center [178, 85] width 68 height 7
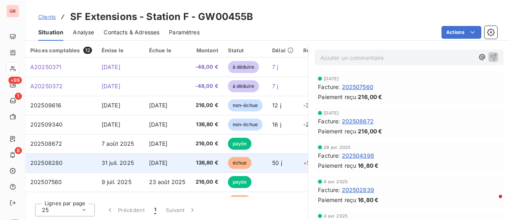
click at [49, 161] on span "202508280" at bounding box center [46, 162] width 32 height 7
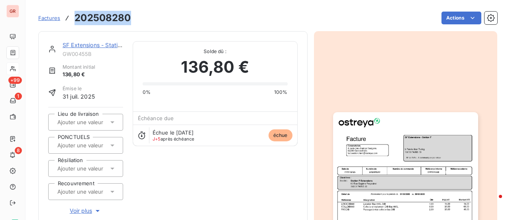
drag, startPoint x: 134, startPoint y: 16, endPoint x: 76, endPoint y: 20, distance: 58.3
click at [76, 20] on div "Factures 202508280 Actions" at bounding box center [267, 18] width 459 height 17
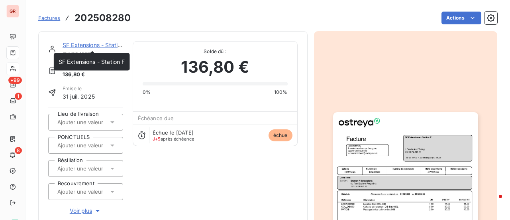
click at [108, 46] on link "SF Extensions - Station F" at bounding box center [96, 44] width 67 height 7
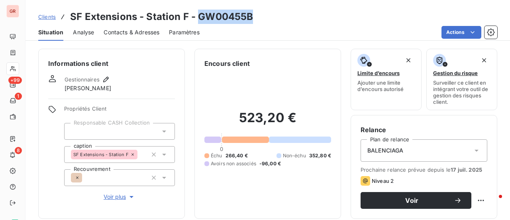
drag, startPoint x: 257, startPoint y: 16, endPoint x: 198, endPoint y: 16, distance: 59.0
click at [198, 16] on div "Clients SF Extensions - Station F - GW00455B" at bounding box center [268, 17] width 485 height 14
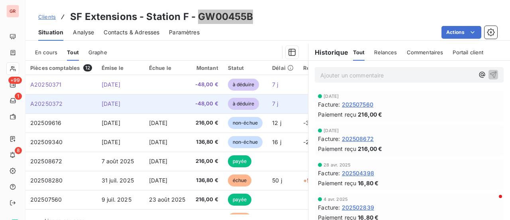
scroll to position [199, 0]
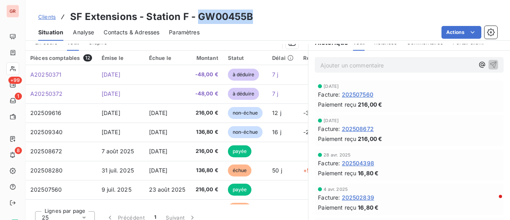
click at [139, 33] on span "Contacts & Adresses" at bounding box center [132, 32] width 56 height 8
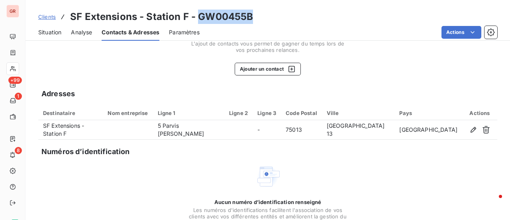
scroll to position [0, 0]
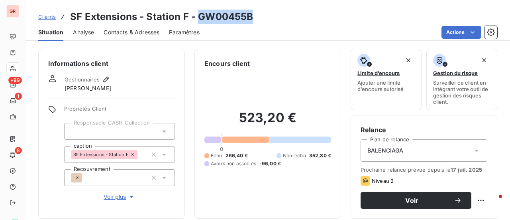
drag, startPoint x: 255, startPoint y: 20, endPoint x: 197, endPoint y: 23, distance: 58.7
click at [197, 23] on div "Clients SF Extensions - Station F - GW00455B" at bounding box center [268, 17] width 485 height 14
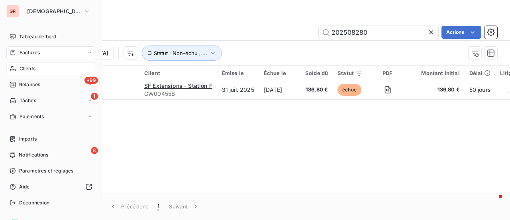
click at [32, 67] on span "Clients" at bounding box center [28, 68] width 16 height 7
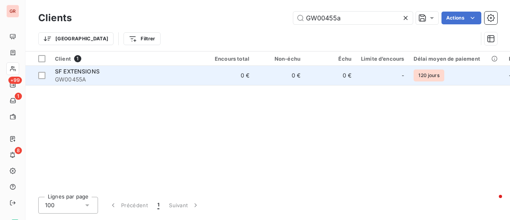
click at [67, 71] on span "SF EXTENSIONS" at bounding box center [77, 71] width 45 height 7
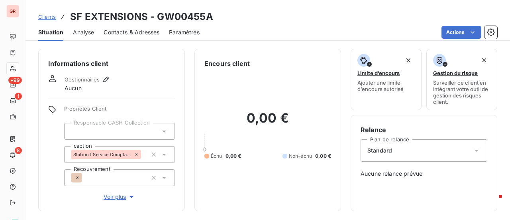
click at [135, 33] on span "Contacts & Adresses" at bounding box center [132, 32] width 56 height 8
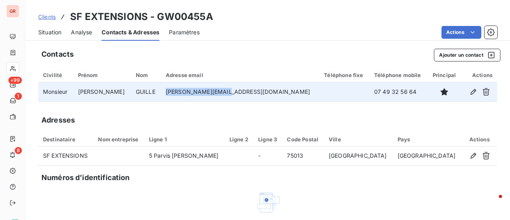
drag, startPoint x: 232, startPoint y: 94, endPoint x: 168, endPoint y: 92, distance: 64.6
click at [168, 92] on tr "Monsieur Anthony GUILLE anthony@stationf.co 07 49 32 56 64" at bounding box center [267, 91] width 459 height 19
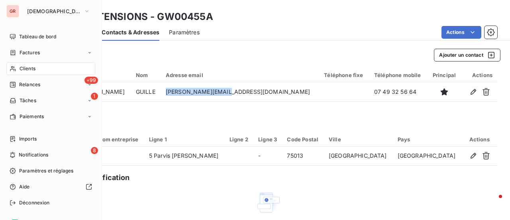
click at [33, 71] on span "Clients" at bounding box center [28, 68] width 16 height 7
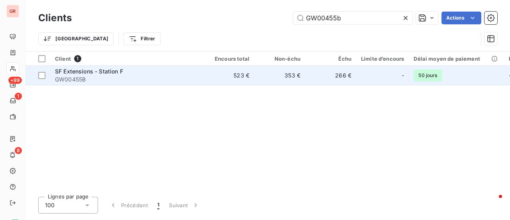
type input "GW00455b"
click at [78, 74] on span "SF Extensions - Station F" at bounding box center [89, 71] width 68 height 7
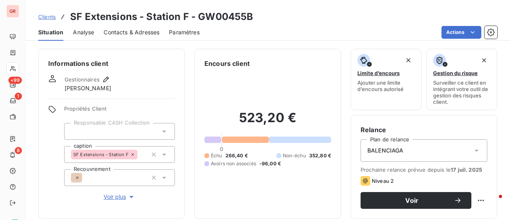
click at [139, 30] on span "Contacts & Adresses" at bounding box center [132, 32] width 56 height 8
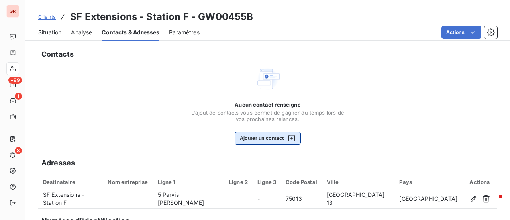
click at [289, 135] on icon "button" at bounding box center [291, 138] width 6 height 6
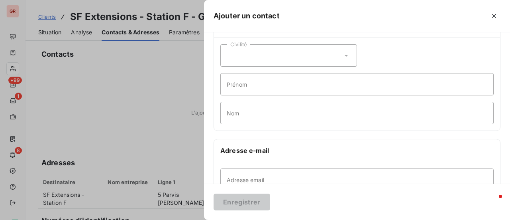
scroll to position [40, 0]
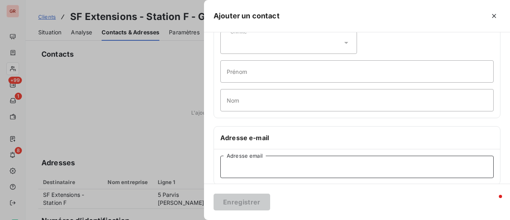
click at [269, 169] on input "Adresse email" at bounding box center [356, 166] width 273 height 22
paste input "anthony@stationf.co"
click at [240, 165] on input "anthony@stationf.co" at bounding box center [356, 166] width 273 height 22
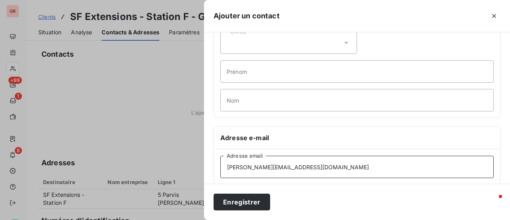
type input "anthony@stationf.co"
click at [383, 133] on h6 "Adresse e-mail" at bounding box center [356, 138] width 273 height 10
click at [252, 203] on button "Enregistrer" at bounding box center [242, 201] width 57 height 17
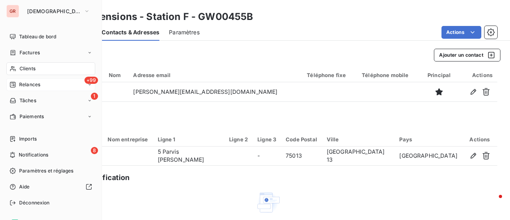
click at [32, 84] on span "Relances" at bounding box center [29, 84] width 21 height 7
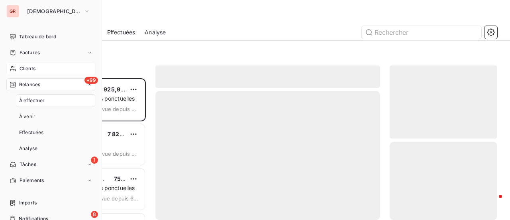
scroll to position [135, 101]
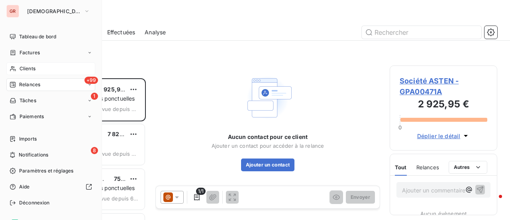
click at [32, 67] on span "Clients" at bounding box center [28, 68] width 16 height 7
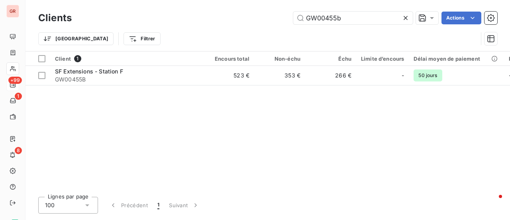
drag, startPoint x: 336, startPoint y: 16, endPoint x: 245, endPoint y: 20, distance: 90.1
click at [251, 20] on div "GW00455b Actions" at bounding box center [289, 18] width 416 height 13
click at [343, 17] on input "GW00455b" at bounding box center [353, 18] width 120 height 13
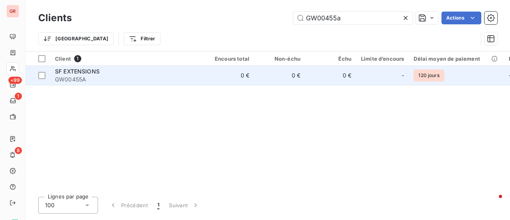
type input "GW00455a"
click at [78, 77] on span "GW00455A" at bounding box center [126, 79] width 143 height 8
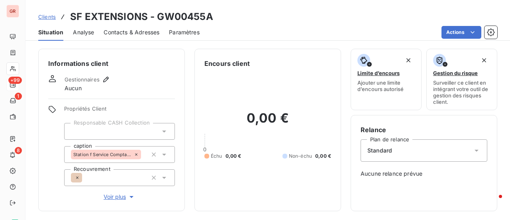
click at [132, 30] on span "Contacts & Adresses" at bounding box center [132, 32] width 56 height 8
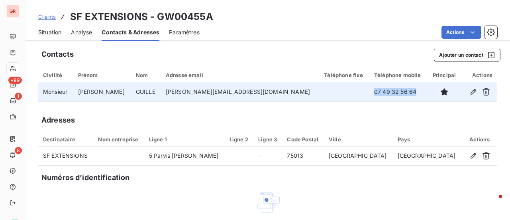
drag, startPoint x: 371, startPoint y: 91, endPoint x: 320, endPoint y: 86, distance: 51.2
click at [320, 86] on tr "Monsieur Anthony GUILLE anthony@stationf.co 07 49 32 56 64" at bounding box center [267, 91] width 459 height 19
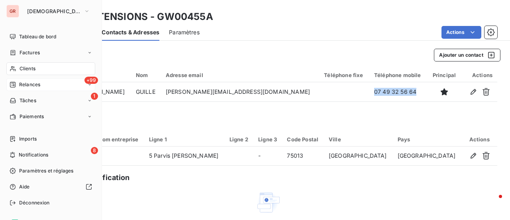
click at [33, 52] on span "Factures" at bounding box center [30, 52] width 20 height 7
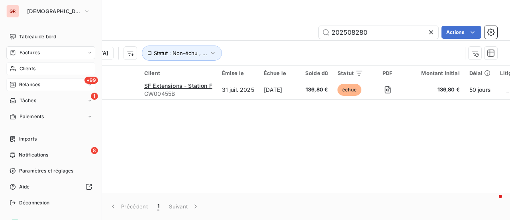
drag, startPoint x: 31, startPoint y: 67, endPoint x: 35, endPoint y: 66, distance: 4.5
click at [31, 66] on span "Clients" at bounding box center [28, 68] width 16 height 7
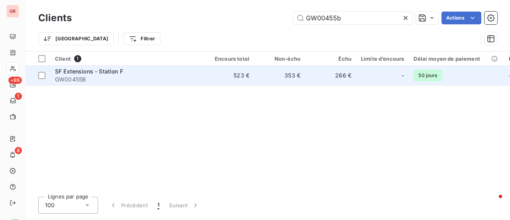
type input "GW00455b"
click at [87, 77] on span "GW00455B" at bounding box center [126, 79] width 143 height 8
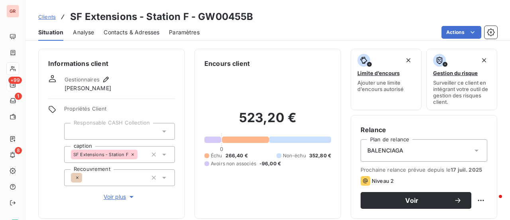
click at [142, 33] on span "Contacts & Adresses" at bounding box center [132, 32] width 56 height 8
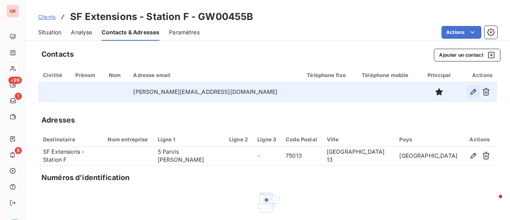
click at [469, 92] on icon "button" at bounding box center [473, 92] width 8 height 8
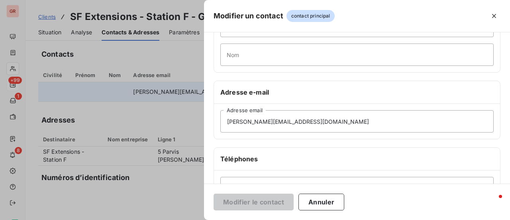
scroll to position [120, 0]
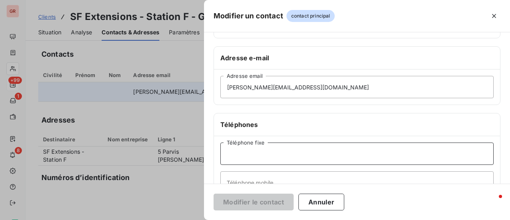
click at [291, 152] on input "Téléphone fixe" at bounding box center [356, 153] width 273 height 22
paste input "07 49 32 56 64"
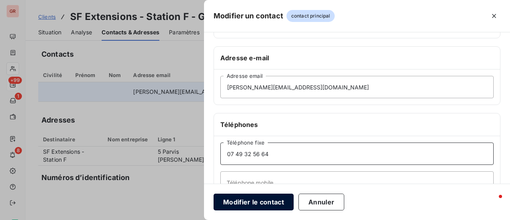
type input "07 49 32 56 64"
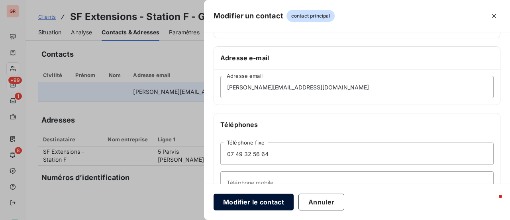
click at [269, 203] on button "Modifier le contact" at bounding box center [254, 201] width 80 height 17
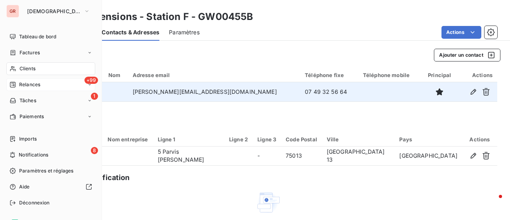
click at [29, 70] on span "Clients" at bounding box center [28, 68] width 16 height 7
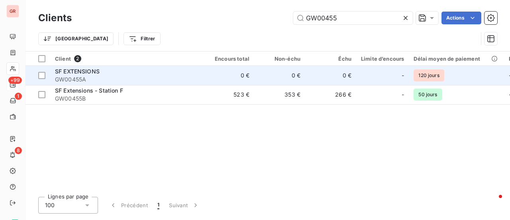
type input "GW00455"
click at [101, 73] on div "SF EXTENSIONS" at bounding box center [126, 71] width 143 height 8
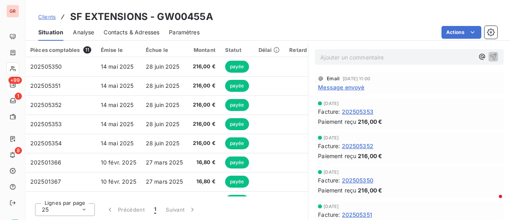
click at [131, 30] on span "Contacts & Adresses" at bounding box center [132, 32] width 56 height 8
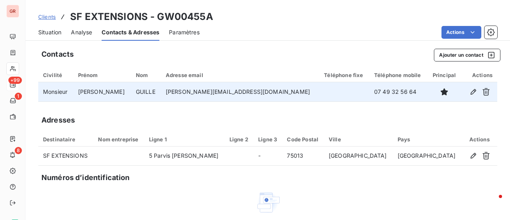
click at [99, 90] on td "Anthony" at bounding box center [102, 91] width 58 height 19
click at [143, 91] on td "GUILLE" at bounding box center [146, 91] width 30 height 19
click at [189, 94] on td "anthony@stationf.co" at bounding box center [240, 91] width 159 height 19
click at [467, 96] on button "button" at bounding box center [473, 91] width 13 height 13
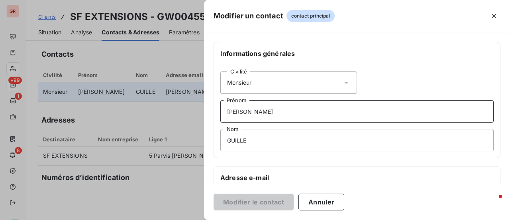
drag, startPoint x: 260, startPoint y: 113, endPoint x: 210, endPoint y: 115, distance: 50.2
click at [216, 114] on div "Civilité Monsieur Anthony Prénom GUILLE Nom" at bounding box center [357, 111] width 286 height 92
drag, startPoint x: 251, startPoint y: 141, endPoint x: 176, endPoint y: 149, distance: 74.9
click at [185, 219] on div "Modifier un contact contact principal Informations générales Civilité Monsieur …" at bounding box center [255, 220] width 510 height 0
click at [175, 189] on div at bounding box center [255, 110] width 510 height 220
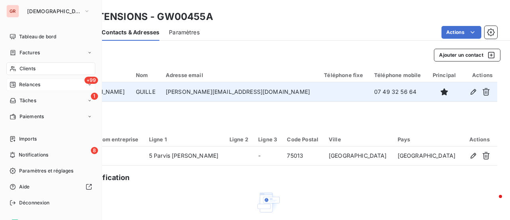
click at [38, 53] on span "Factures" at bounding box center [30, 52] width 20 height 7
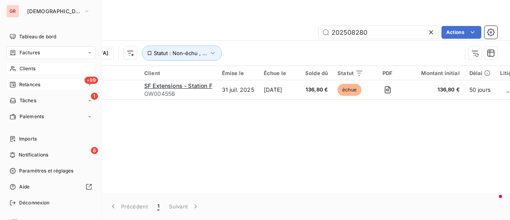
drag, startPoint x: 29, startPoint y: 67, endPoint x: 86, endPoint y: 54, distance: 57.9
click at [29, 66] on span "Clients" at bounding box center [28, 68] width 16 height 7
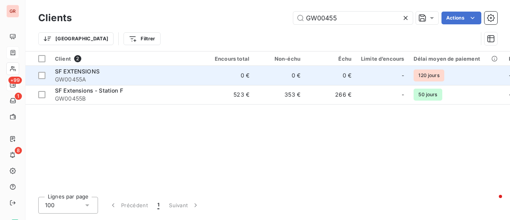
click at [80, 71] on span "SF EXTENSIONS" at bounding box center [77, 71] width 45 height 7
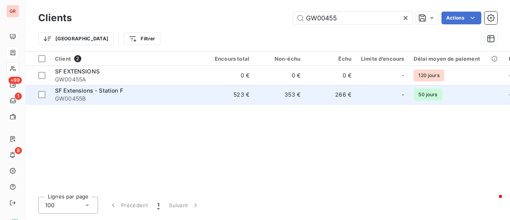
click at [94, 87] on span "SF Extensions - Station F" at bounding box center [89, 90] width 68 height 7
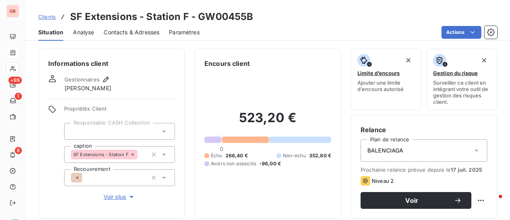
click at [135, 30] on span "Contacts & Adresses" at bounding box center [132, 32] width 56 height 8
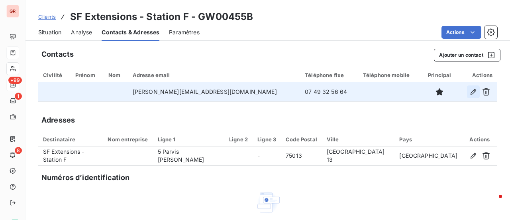
click at [469, 92] on icon "button" at bounding box center [473, 92] width 8 height 8
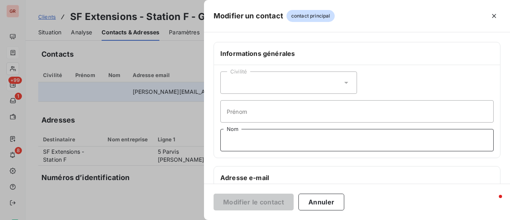
click at [246, 139] on input "Nom" at bounding box center [356, 140] width 273 height 22
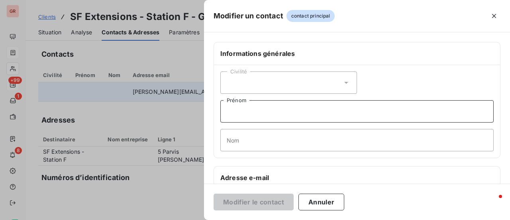
click at [251, 112] on input "Prénom" at bounding box center [356, 111] width 273 height 22
paste input "GUILLE"
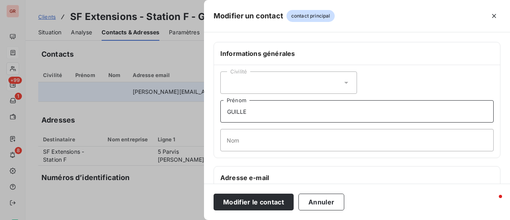
type input "GUILLE"
click at [346, 75] on div "Civilité" at bounding box center [288, 82] width 137 height 22
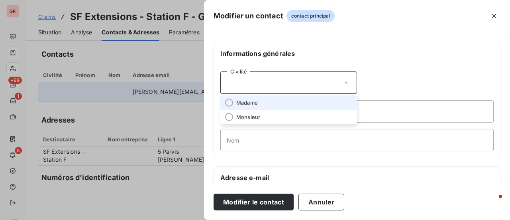
click at [247, 101] on span "Madame" at bounding box center [247, 103] width 22 height 8
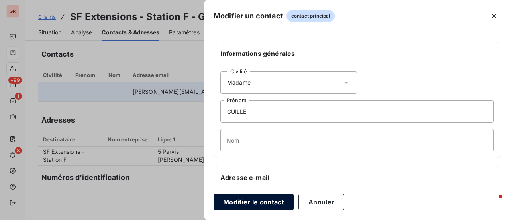
click at [262, 196] on button "Modifier le contact" at bounding box center [254, 201] width 80 height 17
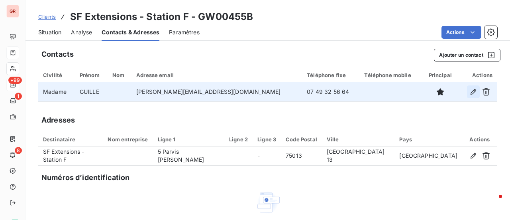
click at [471, 94] on icon "button" at bounding box center [474, 92] width 6 height 6
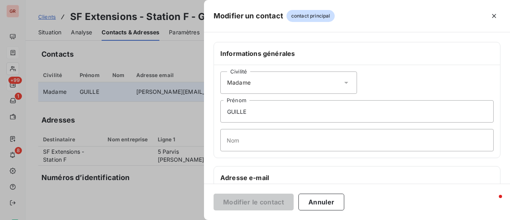
click at [191, 121] on div at bounding box center [255, 110] width 510 height 220
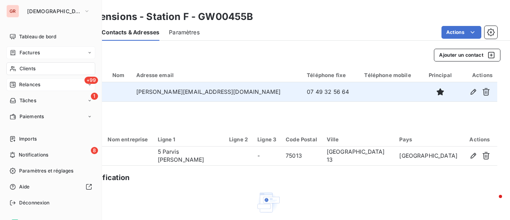
click at [31, 70] on span "Clients" at bounding box center [28, 68] width 16 height 7
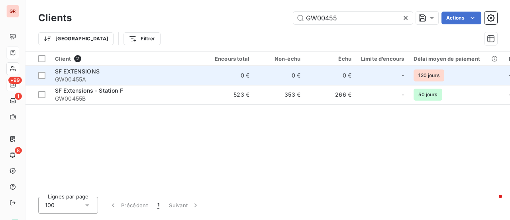
click at [88, 69] on span "SF EXTENSIONS" at bounding box center [77, 71] width 45 height 7
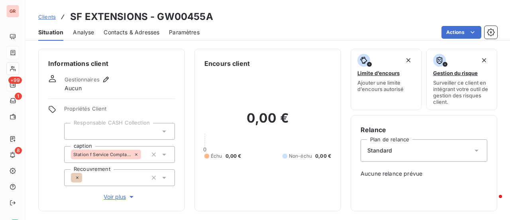
click at [118, 32] on span "Contacts & Adresses" at bounding box center [132, 32] width 56 height 8
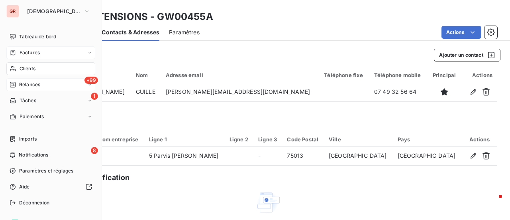
click at [26, 51] on span "Factures" at bounding box center [30, 52] width 20 height 7
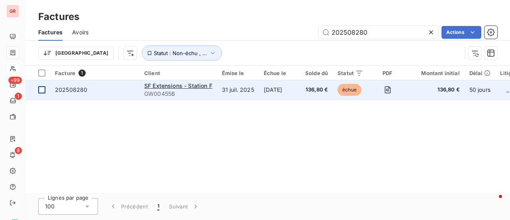
click at [41, 89] on div at bounding box center [41, 89] width 7 height 7
click at [155, 84] on span "SF Extensions - Station F" at bounding box center [178, 85] width 68 height 7
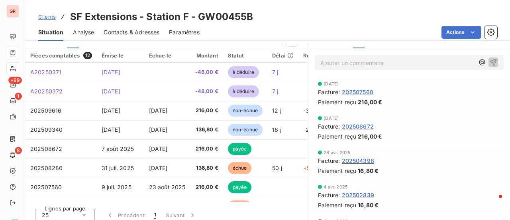
scroll to position [207, 0]
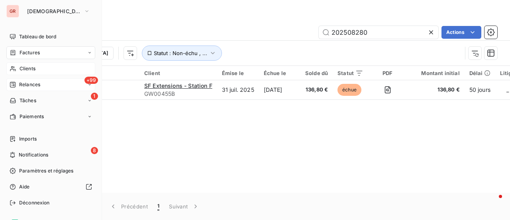
click at [38, 55] on span "Factures" at bounding box center [30, 52] width 20 height 7
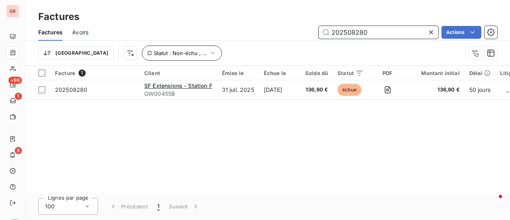
drag, startPoint x: 377, startPoint y: 32, endPoint x: 110, endPoint y: 55, distance: 267.5
click at [128, 51] on div "Factures Avoirs 202508280 Actions Trier Statut : Non-échu , ..." at bounding box center [268, 44] width 485 height 41
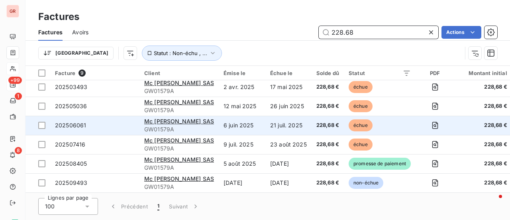
scroll to position [63, 0]
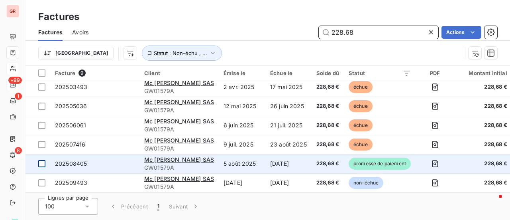
type input "228.68"
click at [45, 162] on div at bounding box center [41, 163] width 7 height 7
click at [65, 161] on span "202508405" at bounding box center [71, 163] width 32 height 7
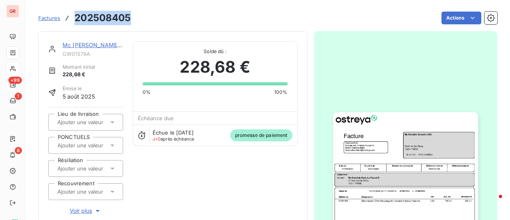
drag, startPoint x: 125, startPoint y: 21, endPoint x: 67, endPoint y: 21, distance: 58.6
click at [67, 21] on div "Factures 202508405" at bounding box center [84, 18] width 93 height 14
click at [101, 46] on link "Mc [PERSON_NAME] SAS" at bounding box center [98, 44] width 70 height 7
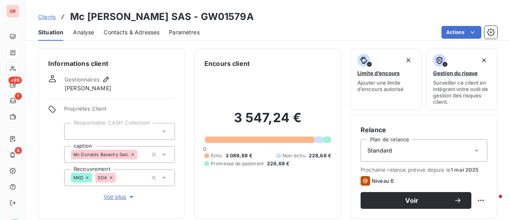
drag, startPoint x: 250, startPoint y: 21, endPoint x: 201, endPoint y: 20, distance: 49.0
click at [201, 20] on h3 "Mc [PERSON_NAME] SAS - GW01579A" at bounding box center [162, 17] width 184 height 14
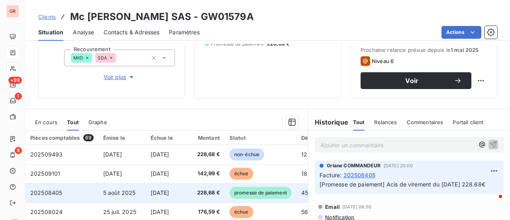
click at [119, 190] on span "5 août 2025" at bounding box center [119, 192] width 33 height 7
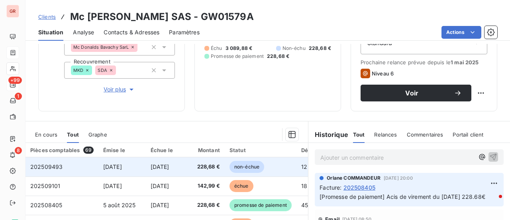
scroll to position [47, 0]
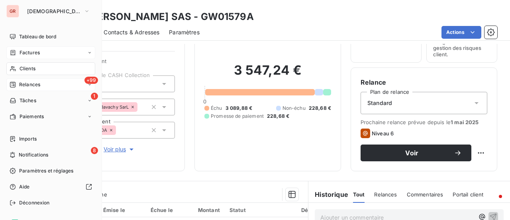
click at [23, 53] on span "Factures" at bounding box center [30, 52] width 20 height 7
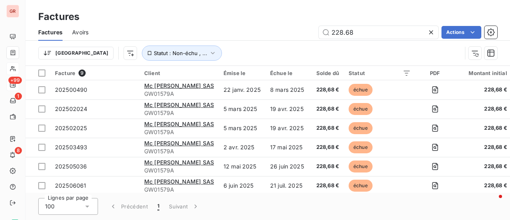
click at [148, 11] on div "Factures" at bounding box center [268, 17] width 485 height 14
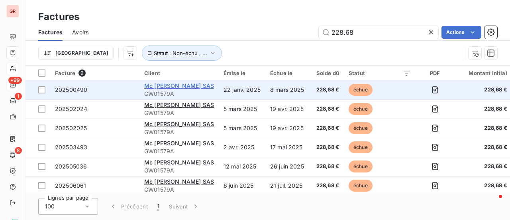
click at [174, 86] on span "Mc [PERSON_NAME] SAS" at bounding box center [179, 85] width 70 height 7
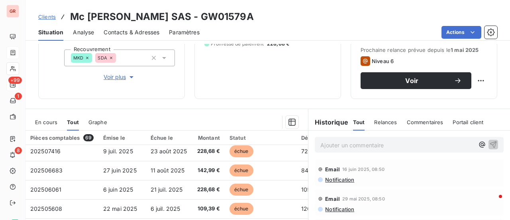
scroll to position [80, 0]
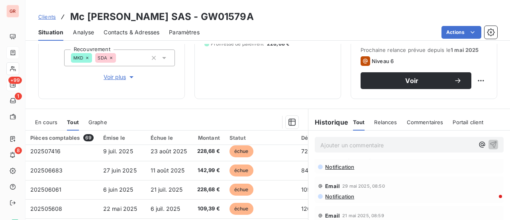
click at [135, 32] on span "Contacts & Adresses" at bounding box center [132, 32] width 56 height 8
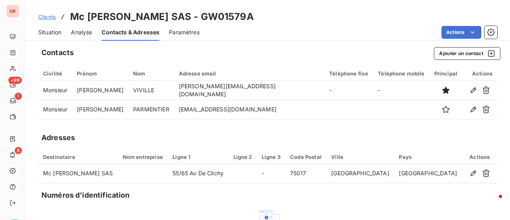
scroll to position [0, 0]
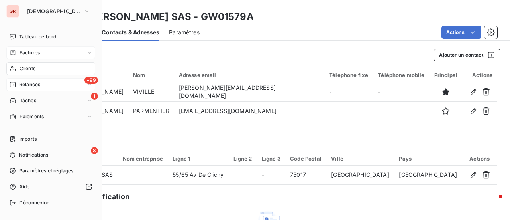
click at [33, 67] on span "Clients" at bounding box center [28, 68] width 16 height 7
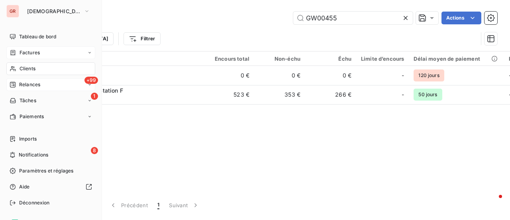
click at [29, 70] on span "Clients" at bounding box center [28, 68] width 16 height 7
click at [29, 49] on div "Factures" at bounding box center [50, 52] width 89 height 13
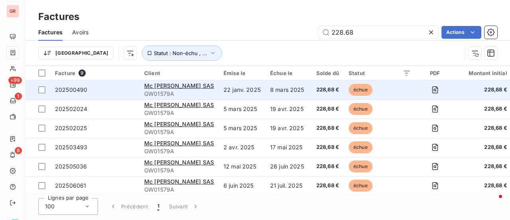
click at [186, 90] on span "GW01579A" at bounding box center [179, 94] width 70 height 8
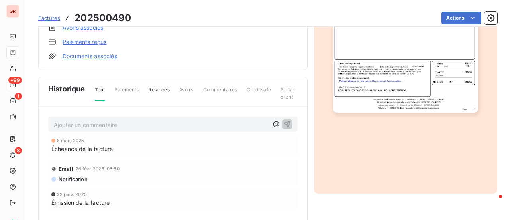
scroll to position [240, 0]
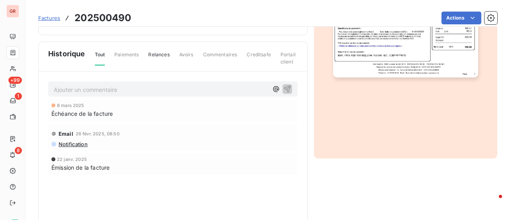
click at [76, 143] on span "Notification" at bounding box center [73, 144] width 30 height 6
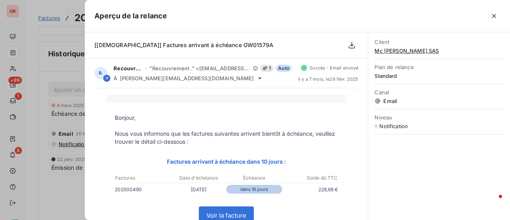
click at [60, 194] on div at bounding box center [255, 110] width 510 height 220
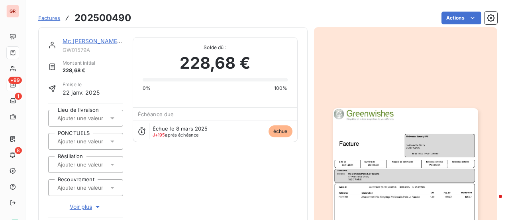
scroll to position [0, 0]
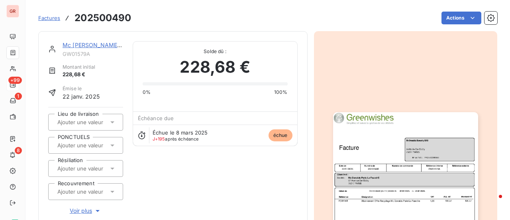
click at [92, 48] on link "Mc [PERSON_NAME] SAS" at bounding box center [98, 44] width 70 height 7
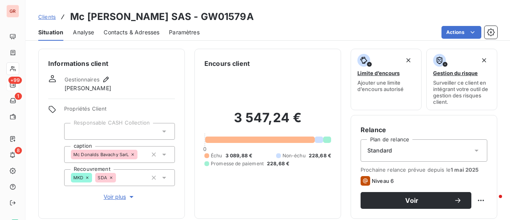
drag, startPoint x: 254, startPoint y: 18, endPoint x: 196, endPoint y: 20, distance: 58.2
click at [196, 20] on div "Clients Mc Donalds Bavachy SAS - GW01579A" at bounding box center [268, 17] width 485 height 14
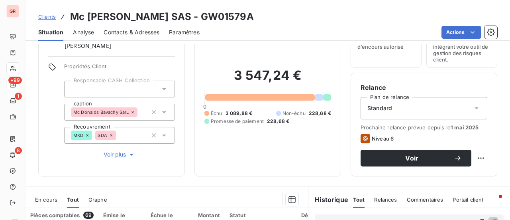
scroll to position [40, 0]
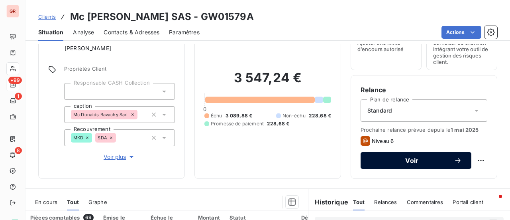
click at [419, 159] on span "Voir" at bounding box center [412, 160] width 84 height 6
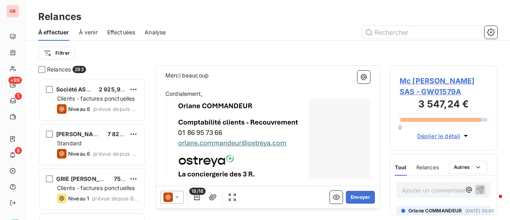
scroll to position [459, 0]
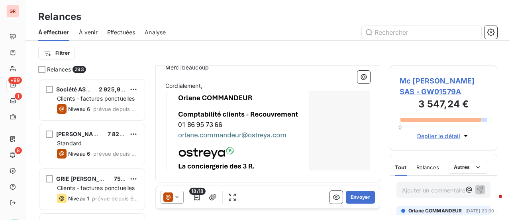
click at [179, 197] on icon at bounding box center [177, 197] width 8 height 8
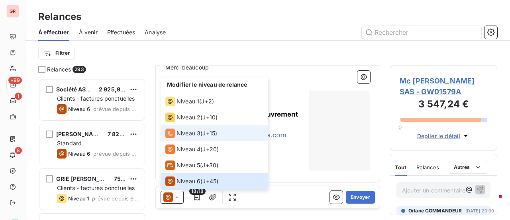
click at [189, 132] on span "Niveau 3" at bounding box center [189, 133] width 24 height 8
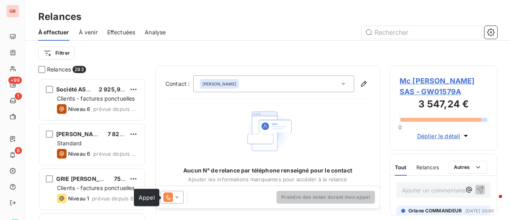
click at [170, 197] on icon at bounding box center [168, 197] width 10 height 10
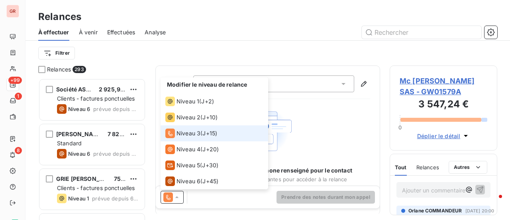
click at [183, 131] on span "Niveau 3" at bounding box center [189, 133] width 24 height 8
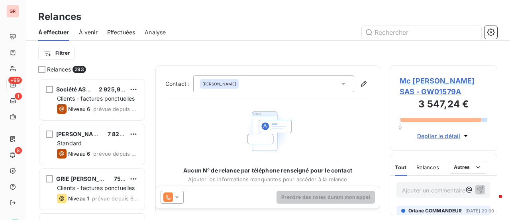
click at [176, 197] on icon at bounding box center [177, 197] width 4 height 2
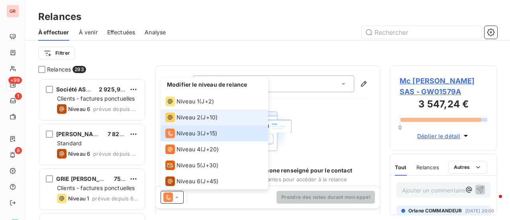
click at [192, 112] on li "Niveau 2 ( J+10 )" at bounding box center [215, 117] width 108 height 16
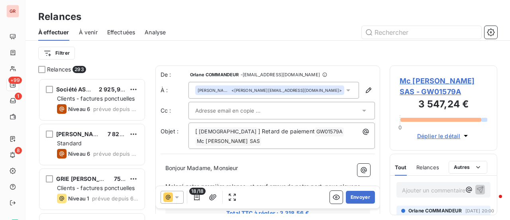
click at [261, 111] on input "text" at bounding box center [238, 110] width 86 height 12
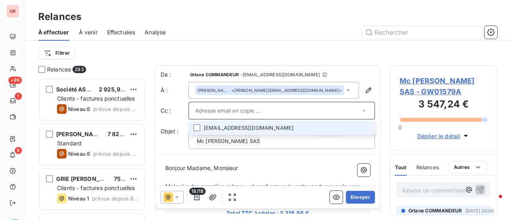
click at [251, 129] on li "[EMAIL_ADDRESS][DOMAIN_NAME]" at bounding box center [281, 128] width 186 height 14
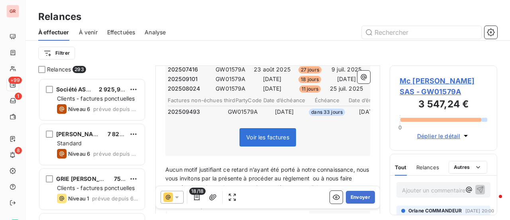
scroll to position [359, 0]
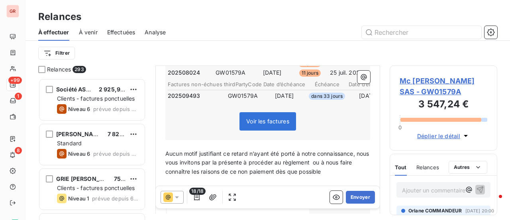
click at [343, 157] on p "Aucun motif justifiant ce retard n’ayant été porté à notre connaissance, nous v…" at bounding box center [267, 162] width 205 height 27
click at [342, 157] on p "Aucun motif justifiant ce retard n’ayant été porté à notre connaissance, nous v…" at bounding box center [267, 162] width 205 height 27
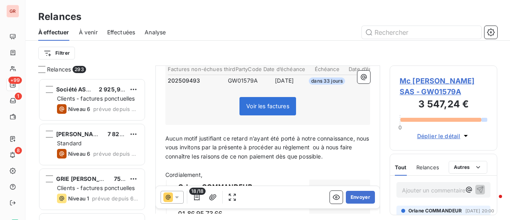
scroll to position [398, 0]
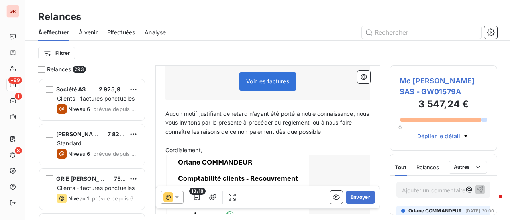
click at [341, 122] on p "Aucun motif justifiant ce retard n’ayant été porté à notre connaissance, nous v…" at bounding box center [267, 122] width 205 height 27
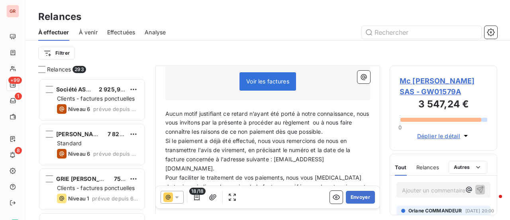
click at [348, 118] on p "Aucun motif justifiant ce retard n’ayant été porté à notre connaissance, nous v…" at bounding box center [267, 122] width 205 height 27
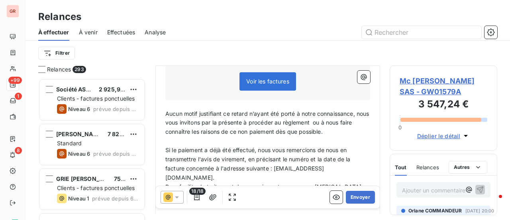
click at [214, 154] on span "Si le paiement a déjà été effectué, nous vous remercions de nous en transmettre…" at bounding box center [258, 163] width 187 height 34
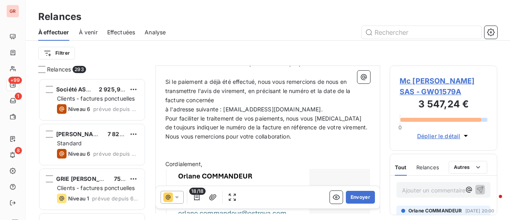
scroll to position [478, 0]
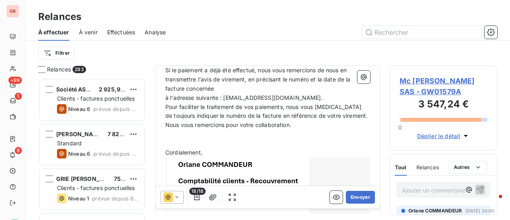
click at [168, 129] on p "﻿" at bounding box center [267, 133] width 205 height 9
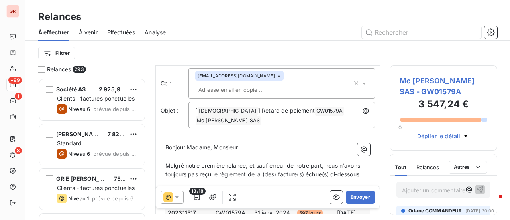
scroll to position [6, 0]
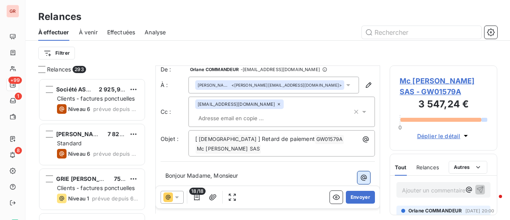
click at [360, 173] on icon "button" at bounding box center [364, 177] width 8 height 8
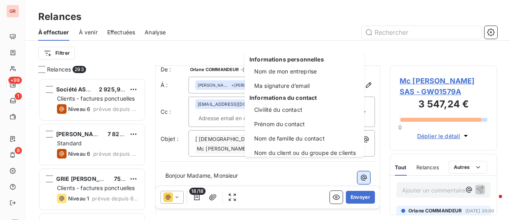
click at [356, 167] on html "GR +99 1 8 Relances À effectuer À venir Effectuées Analyse Filtrer Relances 293…" at bounding box center [255, 110] width 510 height 220
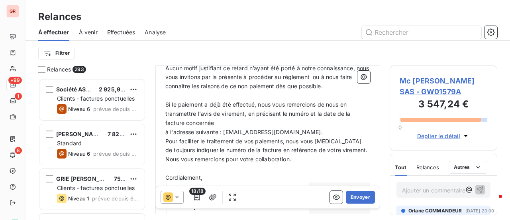
scroll to position [524, 0]
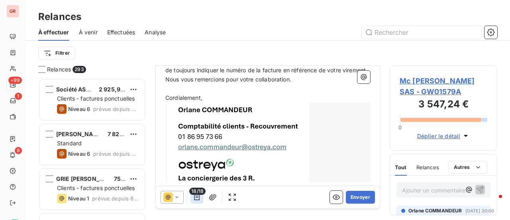
click at [196, 198] on icon "button" at bounding box center [197, 197] width 8 height 8
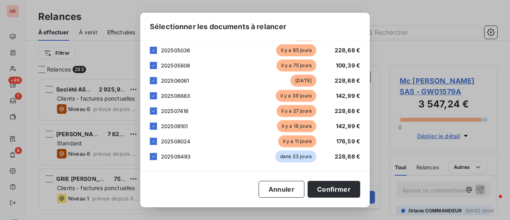
scroll to position [201, 0]
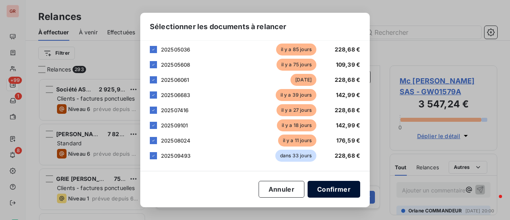
click at [335, 187] on button "Confirmer" at bounding box center [334, 189] width 53 height 17
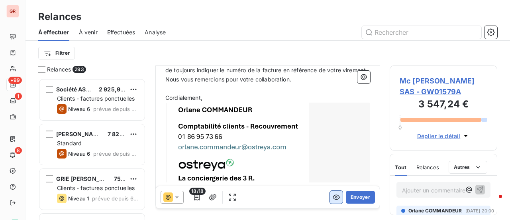
click at [332, 196] on icon "button" at bounding box center [336, 197] width 8 height 8
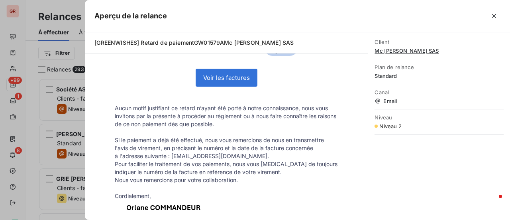
scroll to position [481, 0]
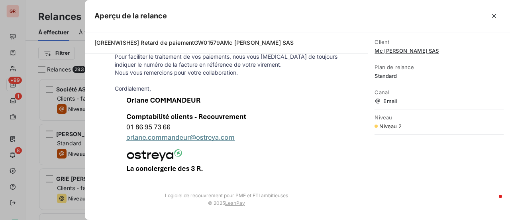
click at [31, 204] on div at bounding box center [255, 110] width 510 height 220
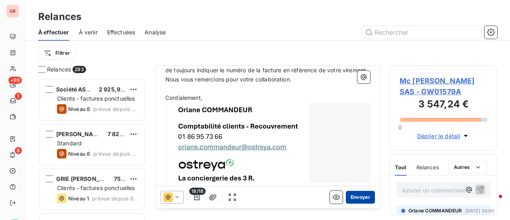
click at [357, 199] on button "Envoyer" at bounding box center [360, 196] width 29 height 13
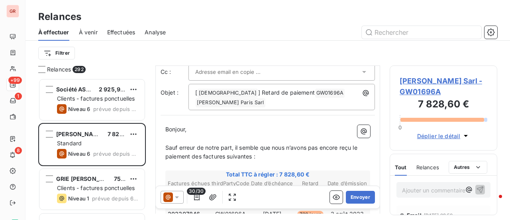
scroll to position [80, 0]
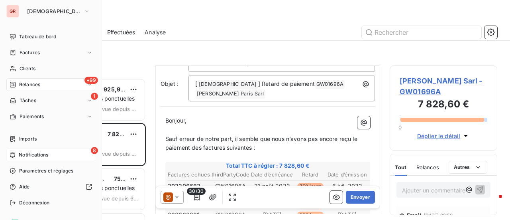
click at [38, 154] on span "Notifications" at bounding box center [33, 154] width 29 height 7
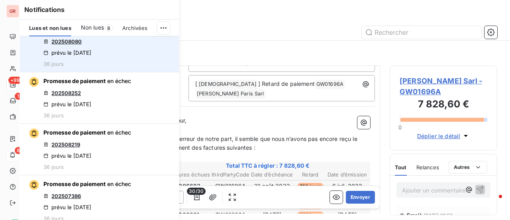
scroll to position [4423, 0]
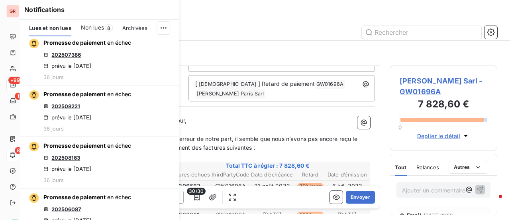
click at [278, 16] on div "Relances" at bounding box center [268, 17] width 485 height 14
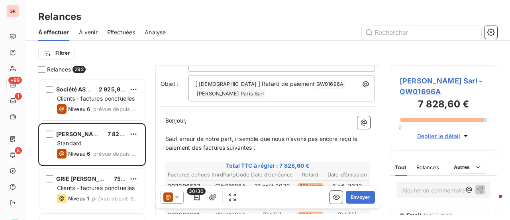
click at [299, 126] on p "﻿" at bounding box center [267, 129] width 205 height 9
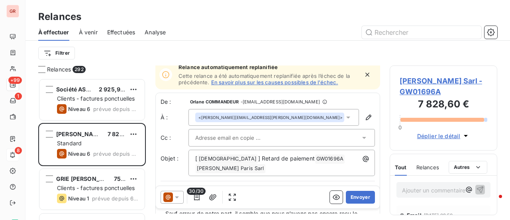
scroll to position [0, 0]
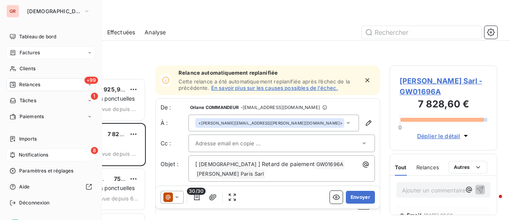
click at [27, 51] on span "Factures" at bounding box center [30, 52] width 20 height 7
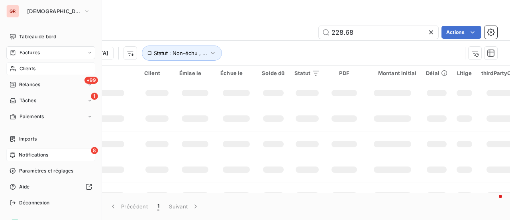
click at [23, 67] on span "Clients" at bounding box center [28, 68] width 16 height 7
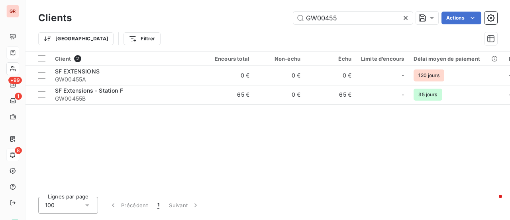
drag, startPoint x: 343, startPoint y: 20, endPoint x: 190, endPoint y: 32, distance: 153.9
click at [191, 32] on div "Clients GW00455 Actions Trier Filtrer" at bounding box center [267, 30] width 459 height 41
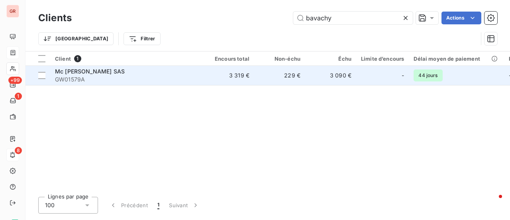
type input "bavachy"
click at [100, 70] on span "Mc [PERSON_NAME] SAS" at bounding box center [90, 71] width 70 height 7
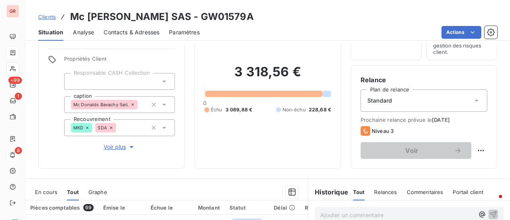
scroll to position [40, 0]
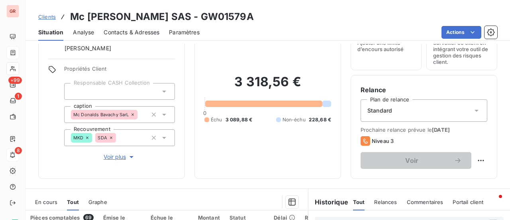
click at [48, 201] on span "En cours" at bounding box center [46, 201] width 22 height 6
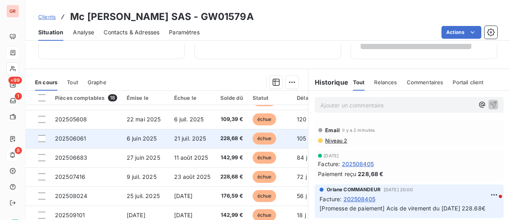
scroll to position [207, 0]
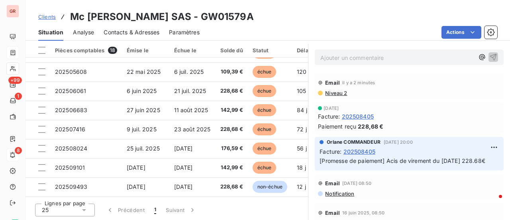
click at [332, 93] on span "Niveau 2" at bounding box center [335, 93] width 23 height 6
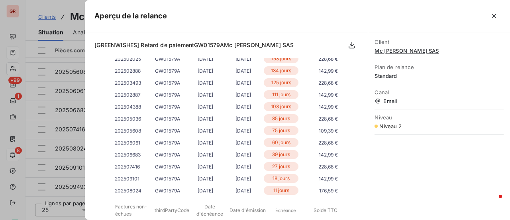
scroll to position [438, 0]
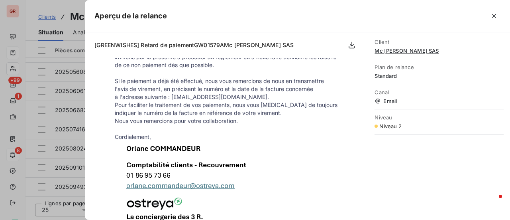
click at [75, 199] on div at bounding box center [255, 110] width 510 height 220
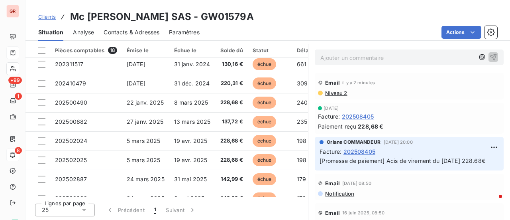
scroll to position [0, 0]
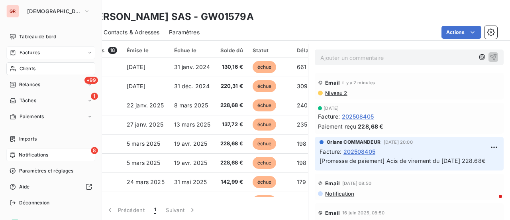
click at [33, 51] on span "Factures" at bounding box center [30, 52] width 20 height 7
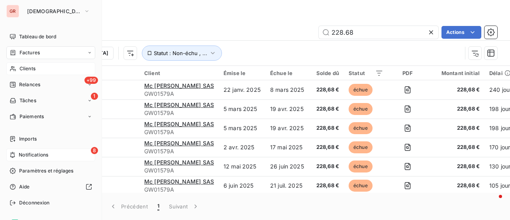
click at [33, 72] on span "Clients" at bounding box center [28, 68] width 16 height 7
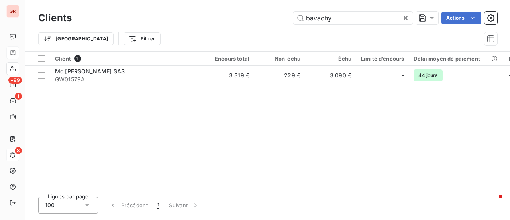
drag, startPoint x: 345, startPoint y: 18, endPoint x: 203, endPoint y: 31, distance: 142.5
click at [234, 27] on div "Clients bavachy Actions Trier Filtrer" at bounding box center [267, 30] width 459 height 41
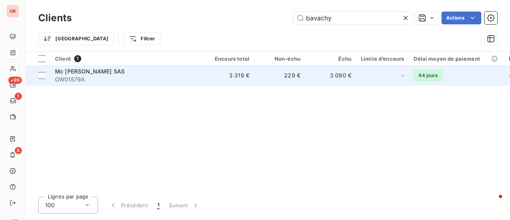
click at [107, 70] on span "Mc [PERSON_NAME] SAS" at bounding box center [90, 71] width 70 height 7
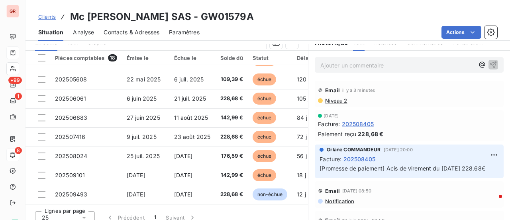
scroll to position [207, 0]
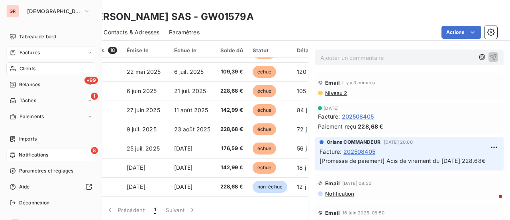
click at [37, 51] on span "Factures" at bounding box center [30, 52] width 20 height 7
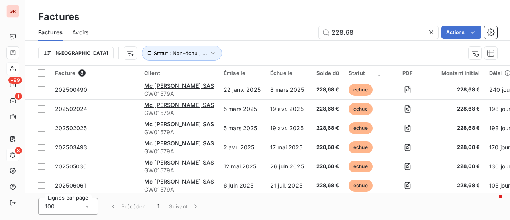
drag, startPoint x: 375, startPoint y: 33, endPoint x: 0, endPoint y: 116, distance: 383.5
click at [0, 92] on div "GR +99 1 8 Factures Factures Avoirs 228.68 Actions Trier Statut : Non-échu , ..…" at bounding box center [255, 110] width 510 height 220
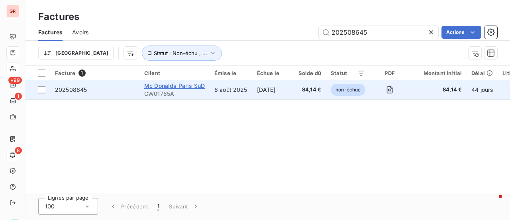
type input "202508645"
click at [163, 86] on span "Mc Donalds Paris SuD" at bounding box center [174, 85] width 61 height 7
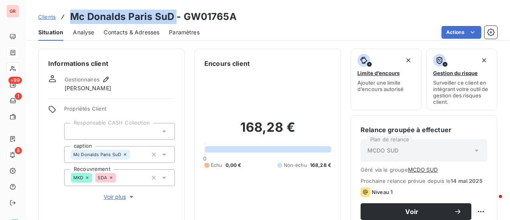
drag, startPoint x: 175, startPoint y: 19, endPoint x: 73, endPoint y: 24, distance: 101.3
click at [71, 23] on h3 "Mc Donalds Paris SuD - GW01765A" at bounding box center [153, 17] width 167 height 14
copy h3 "Mc Donalds Paris SuD"
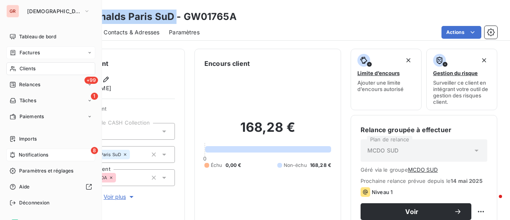
click at [36, 50] on span "Factures" at bounding box center [30, 52] width 20 height 7
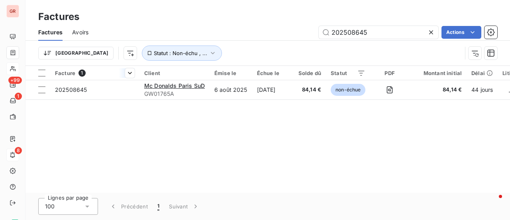
drag, startPoint x: 381, startPoint y: 36, endPoint x: 131, endPoint y: 66, distance: 252.0
click at [161, 64] on div "Factures Avoirs 202508645 Actions Trier Statut : Non-échu , ..." at bounding box center [268, 44] width 485 height 41
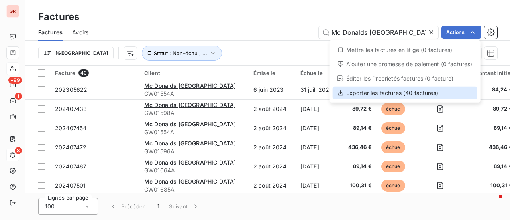
click at [379, 91] on div "Exporter les factures (40 factures)" at bounding box center [405, 92] width 145 height 13
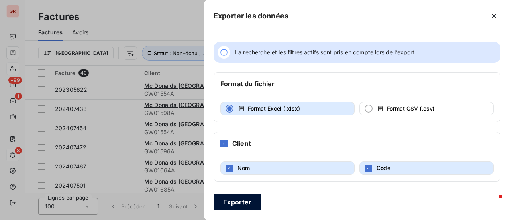
click at [239, 201] on button "Exporter" at bounding box center [238, 201] width 48 height 17
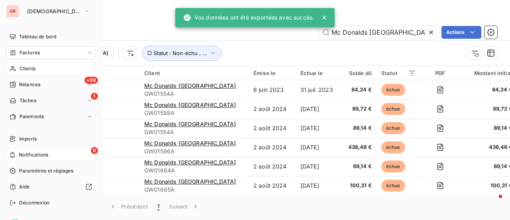
click at [34, 53] on span "Factures" at bounding box center [30, 52] width 20 height 7
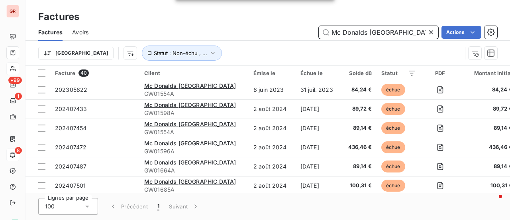
drag, startPoint x: 382, startPoint y: 36, endPoint x: 256, endPoint y: 36, distance: 125.9
click at [263, 35] on div "Mc Donalds Paris Actions" at bounding box center [297, 32] width 399 height 13
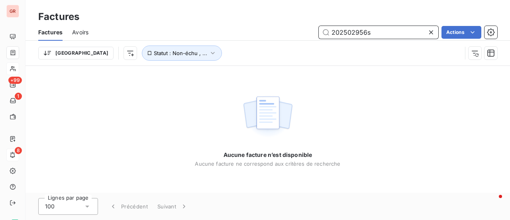
click at [383, 36] on input "202502956s" at bounding box center [379, 32] width 120 height 13
type input "2"
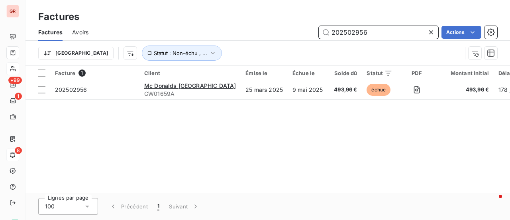
type input "202502956"
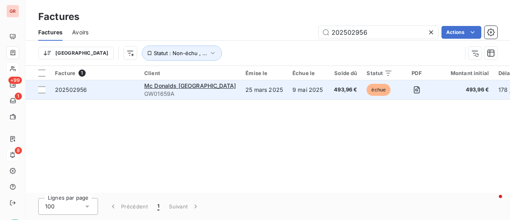
click at [51, 91] on td "202502956" at bounding box center [94, 89] width 89 height 19
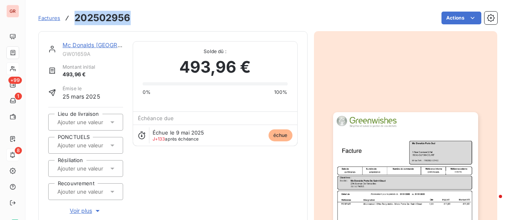
drag, startPoint x: 131, startPoint y: 20, endPoint x: 74, endPoint y: 22, distance: 57.4
click at [74, 22] on div "Factures 202502956 Actions" at bounding box center [267, 18] width 459 height 17
copy h3 "202502956"
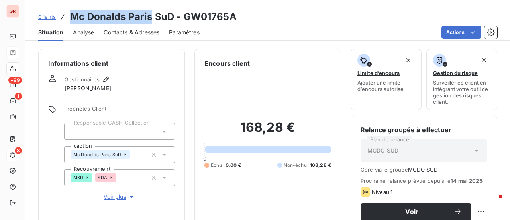
drag, startPoint x: 151, startPoint y: 18, endPoint x: 65, endPoint y: 20, distance: 86.1
click at [65, 20] on div "Clients Mc [PERSON_NAME] Paris SuD - GW01765A" at bounding box center [137, 17] width 198 height 14
copy h3 "Mc Donalds [GEOGRAPHIC_DATA]"
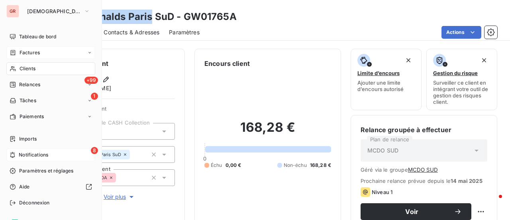
click at [29, 55] on span "Factures" at bounding box center [30, 52] width 20 height 7
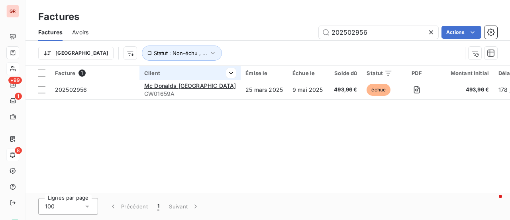
drag, startPoint x: 359, startPoint y: 33, endPoint x: 165, endPoint y: 68, distance: 197.2
click at [200, 59] on div "Factures Avoirs 202502956 Actions Trier Statut : Non-échu , ..." at bounding box center [268, 44] width 485 height 41
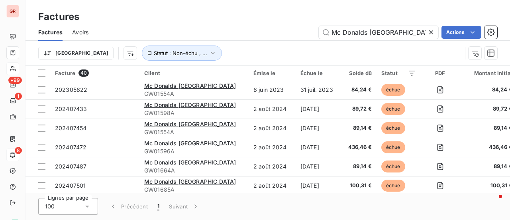
type input "Mc Donalds [GEOGRAPHIC_DATA]"
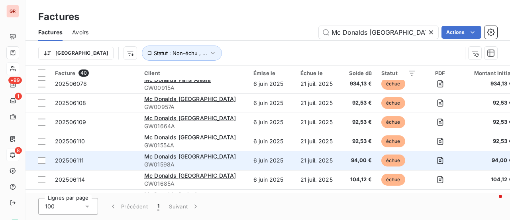
scroll to position [417, 0]
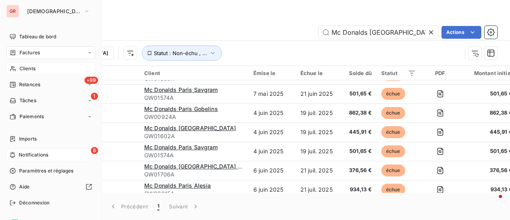
click at [33, 70] on span "Clients" at bounding box center [28, 68] width 16 height 7
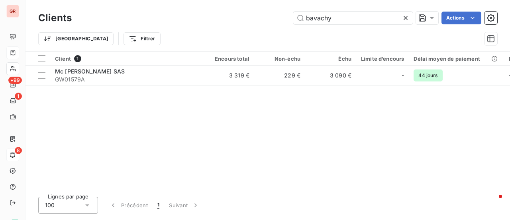
drag, startPoint x: 321, startPoint y: 16, endPoint x: 253, endPoint y: 24, distance: 68.2
click at [263, 23] on div "bavachy Actions" at bounding box center [289, 18] width 416 height 13
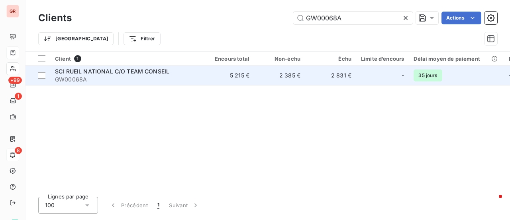
type input "GW00068A"
click at [138, 71] on span "SCI RUEIL NATIONAL C/O TEAM CONSEIL" at bounding box center [112, 71] width 114 height 7
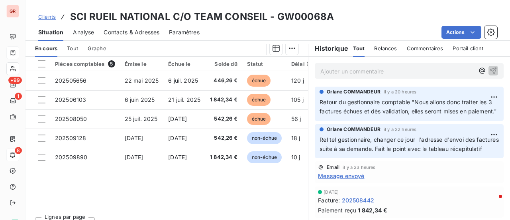
scroll to position [218, 0]
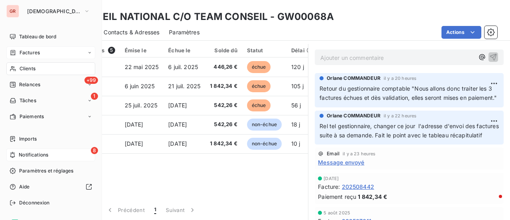
click at [39, 55] on span "Factures" at bounding box center [30, 52] width 20 height 7
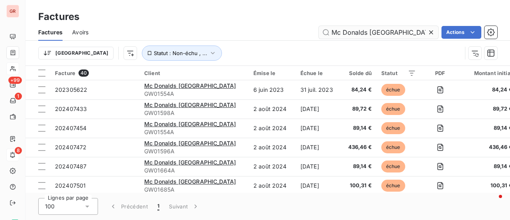
drag, startPoint x: 399, startPoint y: 34, endPoint x: 351, endPoint y: 38, distance: 47.9
click at [351, 38] on input "Mc Donalds [GEOGRAPHIC_DATA]" at bounding box center [379, 32] width 120 height 13
click at [388, 33] on input "Mc Donalds [GEOGRAPHIC_DATA]" at bounding box center [379, 32] width 120 height 13
click at [404, 35] on input "Mc Donalds [GEOGRAPHIC_DATA]" at bounding box center [379, 32] width 120 height 13
click at [388, 30] on input "Mc Donalds [GEOGRAPHIC_DATA]" at bounding box center [379, 32] width 120 height 13
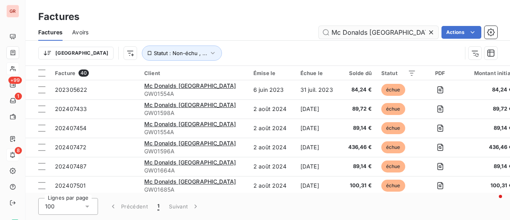
drag, startPoint x: 330, startPoint y: 31, endPoint x: 394, endPoint y: 31, distance: 64.9
click at [394, 31] on input "Mc Donalds [GEOGRAPHIC_DATA]" at bounding box center [379, 32] width 120 height 13
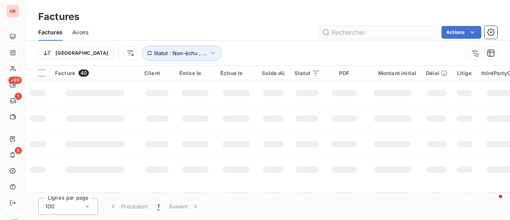
click at [372, 33] on input "text" at bounding box center [379, 32] width 120 height 13
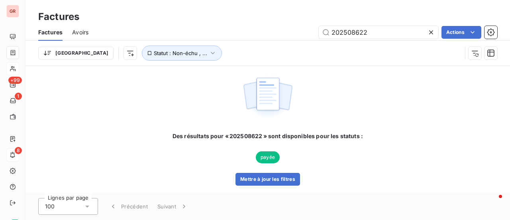
drag, startPoint x: 373, startPoint y: 34, endPoint x: 85, endPoint y: 82, distance: 292.0
click at [131, 70] on div "Factures Factures Avoirs 202508622 Actions Trier Statut : Non-échu , ... Des ré…" at bounding box center [268, 110] width 485 height 220
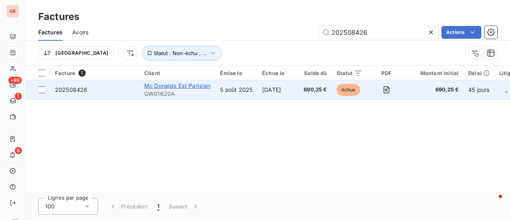
type input "202508426"
click at [197, 84] on span "Mc Donalds Est Parisien" at bounding box center [177, 85] width 66 height 7
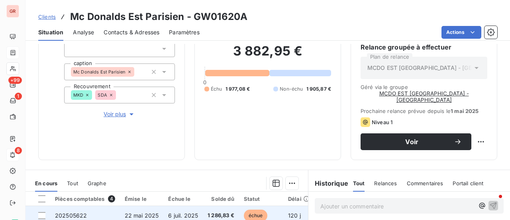
scroll to position [80, 0]
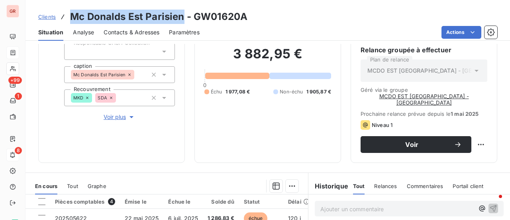
drag, startPoint x: 182, startPoint y: 18, endPoint x: 81, endPoint y: 16, distance: 101.6
click at [69, 16] on div "Clients Mc Donalds Est Parisien - GW01620A" at bounding box center [142, 17] width 209 height 14
copy h3 "Mc Donalds Est Parisien"
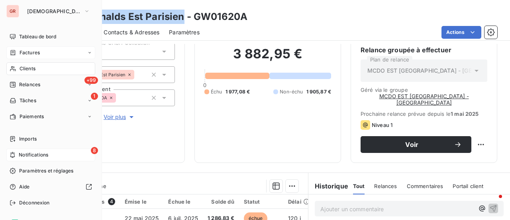
click at [36, 54] on span "Factures" at bounding box center [30, 52] width 20 height 7
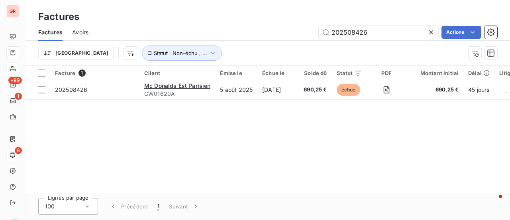
drag, startPoint x: 371, startPoint y: 35, endPoint x: 95, endPoint y: 63, distance: 276.7
click at [103, 61] on div "Factures Avoirs 202508426 Actions Trier Statut : Non-échu , ..." at bounding box center [268, 44] width 485 height 41
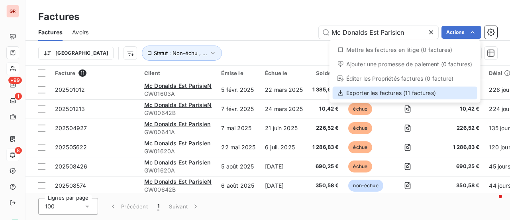
click at [392, 96] on div "Exporter les factures (11 factures)" at bounding box center [405, 92] width 145 height 13
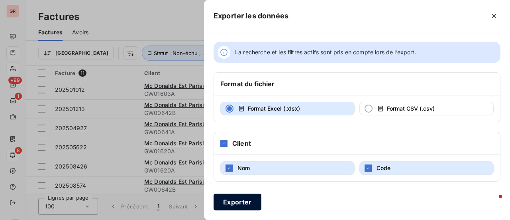
click at [249, 201] on button "Exporter" at bounding box center [238, 201] width 48 height 17
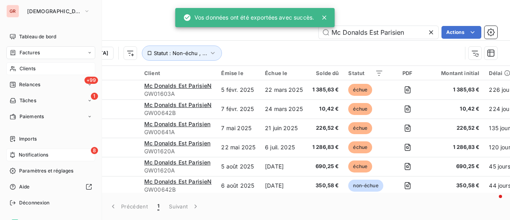
drag, startPoint x: 28, startPoint y: 55, endPoint x: 55, endPoint y: 51, distance: 27.7
click at [28, 55] on span "Factures" at bounding box center [30, 52] width 20 height 7
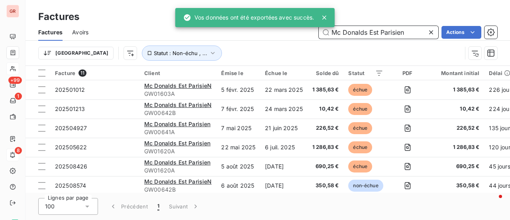
drag, startPoint x: 410, startPoint y: 35, endPoint x: 147, endPoint y: 38, distance: 263.0
click at [155, 37] on div "Mc Donalds Est Parisien Actions" at bounding box center [297, 32] width 399 height 13
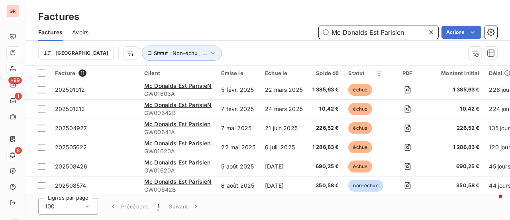
paste input "202501601"
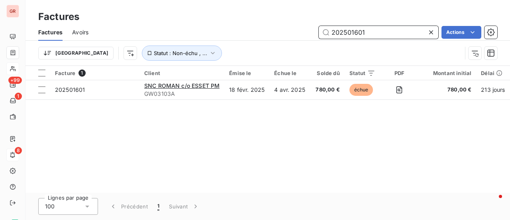
type input "202501601"
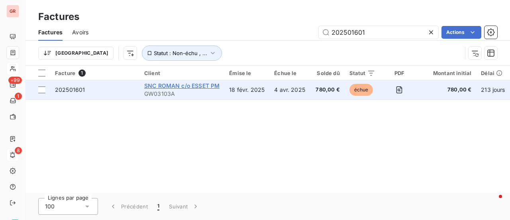
click at [194, 86] on span "SNC ROMAN c/o ESSET PM" at bounding box center [181, 85] width 75 height 7
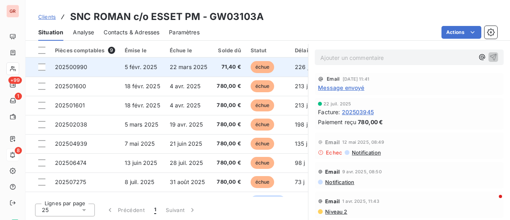
scroll to position [167, 0]
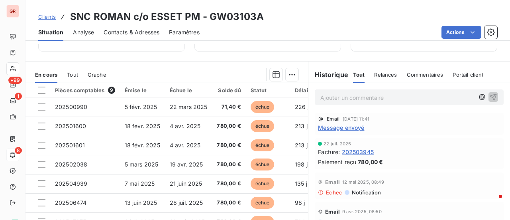
click at [348, 129] on span "Message envoyé" at bounding box center [341, 127] width 46 height 8
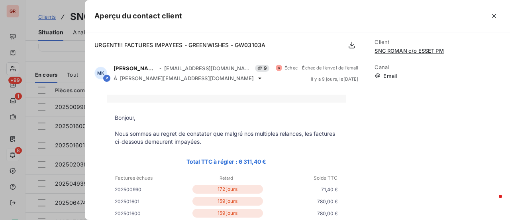
click at [52, 54] on div at bounding box center [255, 110] width 510 height 220
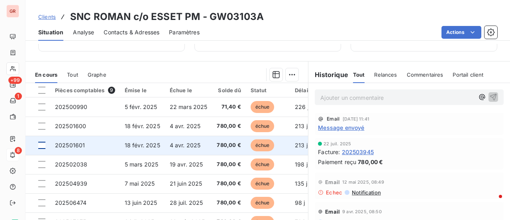
click at [45, 144] on div at bounding box center [41, 144] width 7 height 7
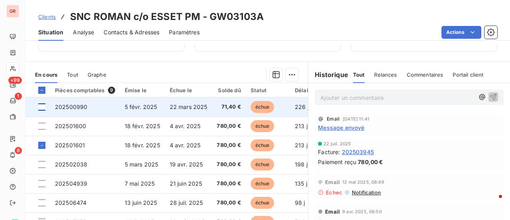
click at [42, 105] on div at bounding box center [41, 106] width 7 height 7
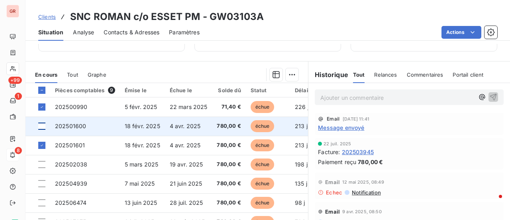
click at [44, 124] on div at bounding box center [41, 125] width 7 height 7
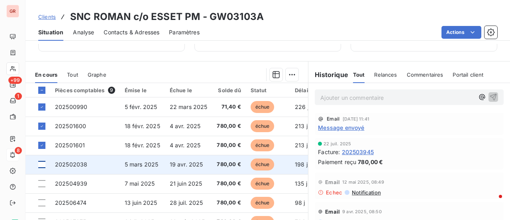
click at [41, 165] on div at bounding box center [41, 164] width 7 height 7
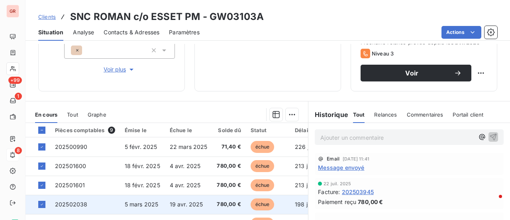
scroll to position [36, 0]
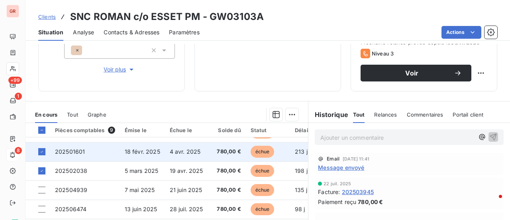
click at [77, 148] on span "202501601" at bounding box center [70, 151] width 30 height 7
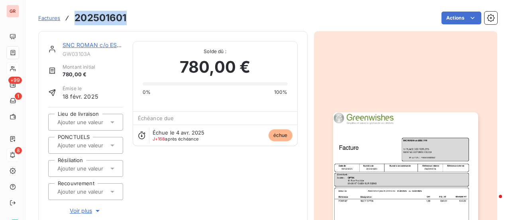
drag, startPoint x: 128, startPoint y: 21, endPoint x: 82, endPoint y: 20, distance: 45.0
click at [65, 22] on div "Factures 202501601 Actions" at bounding box center [267, 18] width 459 height 17
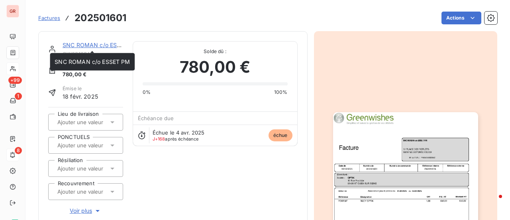
click at [94, 46] on link "SNC ROMAN c/o ESSET PM" at bounding box center [100, 44] width 75 height 7
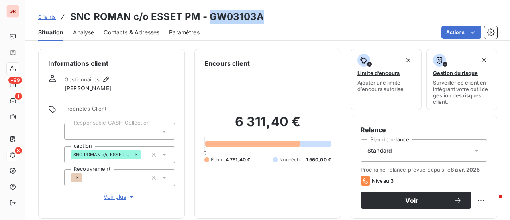
drag, startPoint x: 258, startPoint y: 20, endPoint x: 207, endPoint y: 20, distance: 50.6
click at [207, 20] on h3 "SNC ROMAN c/o ESSET PM - GW03103A" at bounding box center [167, 17] width 194 height 14
copy h3 "GW03103A"
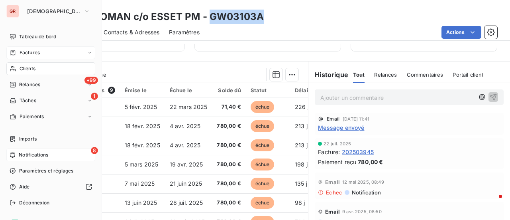
click at [33, 52] on span "Factures" at bounding box center [30, 52] width 20 height 7
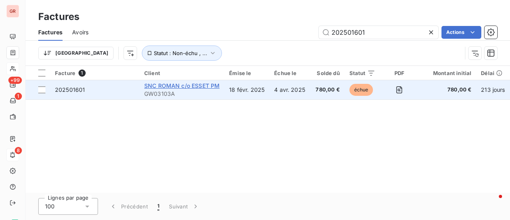
click at [181, 88] on span "SNC ROMAN c/o ESSET PM" at bounding box center [181, 85] width 75 height 7
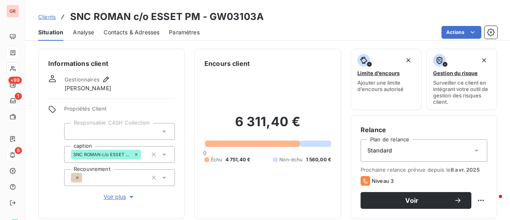
click at [136, 33] on span "Contacts & Adresses" at bounding box center [132, 32] width 56 height 8
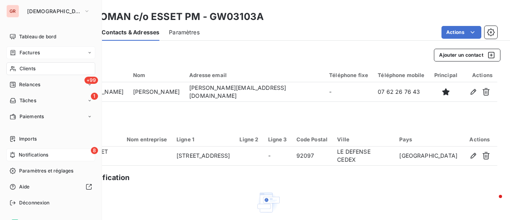
click at [20, 54] on span "Factures" at bounding box center [30, 52] width 20 height 7
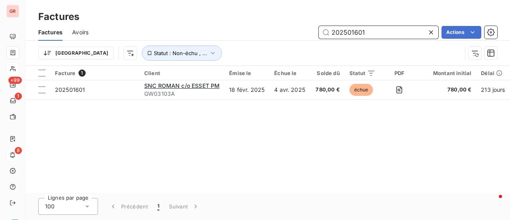
drag, startPoint x: 302, startPoint y: 30, endPoint x: 264, endPoint y: 35, distance: 38.2
click at [274, 32] on div "202501601 Actions" at bounding box center [297, 32] width 399 height 13
click at [371, 32] on input "202501601" at bounding box center [379, 32] width 120 height 13
drag, startPoint x: 371, startPoint y: 33, endPoint x: 253, endPoint y: 51, distance: 119.3
click at [253, 51] on div "Factures Avoirs 202501601 Actions Trier Statut : Non-échu , ..." at bounding box center [268, 44] width 485 height 41
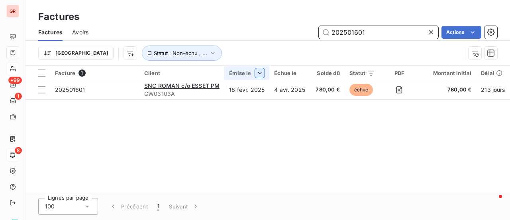
paste input "60"
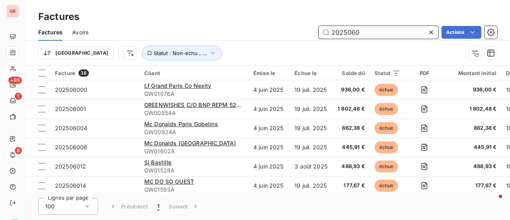
click at [363, 32] on input "2025060" at bounding box center [379, 32] width 120 height 13
drag, startPoint x: 302, startPoint y: 41, endPoint x: 265, endPoint y: 46, distance: 37.4
click at [294, 42] on div "Factures Avoirs 2025060 Actions Trier Statut : Non-échu , ..." at bounding box center [268, 44] width 485 height 41
paste input "5"
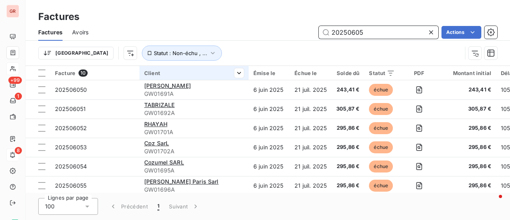
drag, startPoint x: 371, startPoint y: 31, endPoint x: 198, endPoint y: 72, distance: 176.9
click at [230, 67] on div "Factures Factures Avoirs 20250605 Actions Trier Statut : Non-échu , ... Facture…" at bounding box center [268, 110] width 485 height 220
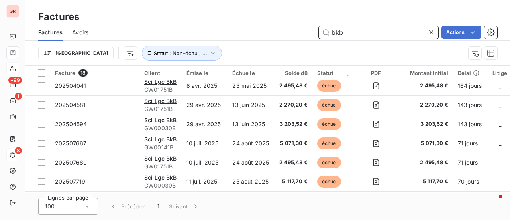
scroll to position [235, 0]
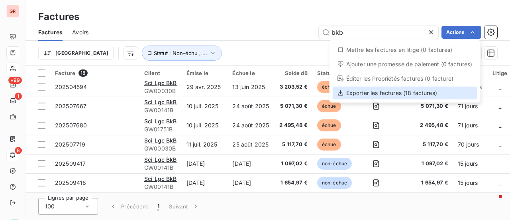
click at [392, 94] on div "Exporter les factures (18 factures)" at bounding box center [405, 92] width 145 height 13
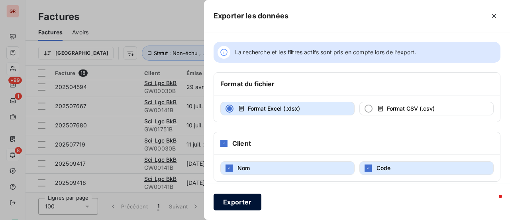
click at [239, 204] on button "Exporter" at bounding box center [238, 201] width 48 height 17
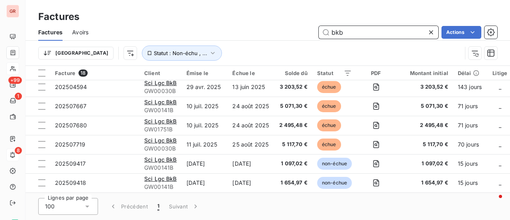
drag, startPoint x: 352, startPoint y: 31, endPoint x: 196, endPoint y: 48, distance: 157.0
click at [197, 47] on div "Factures Avoirs bkb Actions Trier Statut : Non-échu , ..." at bounding box center [268, 44] width 485 height 41
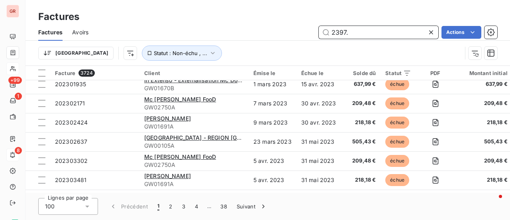
scroll to position [0, 0]
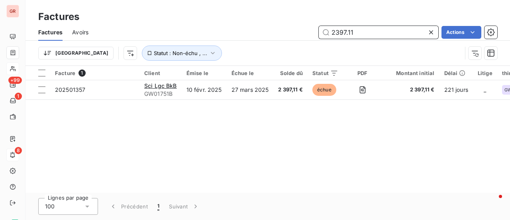
type input "2397.11"
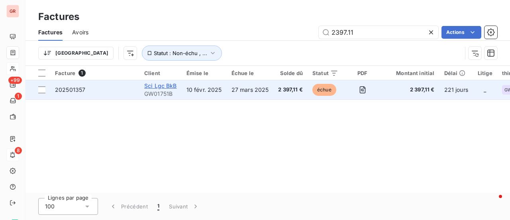
click at [164, 83] on span "Sci Lgc BkB" at bounding box center [160, 85] width 33 height 7
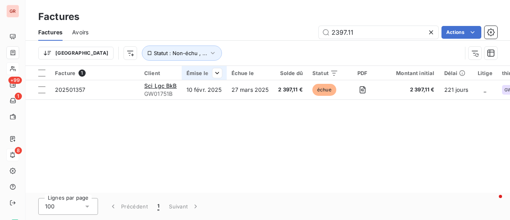
drag, startPoint x: 364, startPoint y: 33, endPoint x: 212, endPoint y: 67, distance: 155.8
click at [234, 62] on div "Factures Avoirs 2397.11 Actions Trier Statut : Non-échu , ..." at bounding box center [268, 44] width 485 height 41
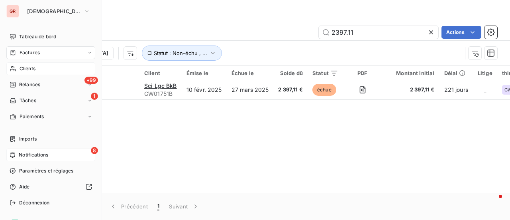
click at [23, 68] on span "Clients" at bounding box center [28, 68] width 16 height 7
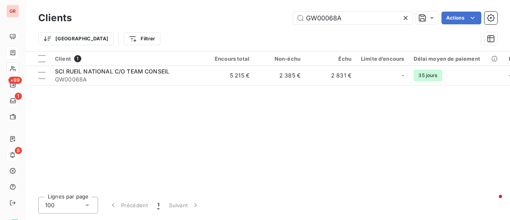
drag, startPoint x: 347, startPoint y: 19, endPoint x: 14, endPoint y: 101, distance: 343.6
click at [16, 98] on div "GR +99 1 8 Clients GW00068A Actions Trier Filtrer Client 1 Encours total Non-éc…" at bounding box center [255, 110] width 510 height 220
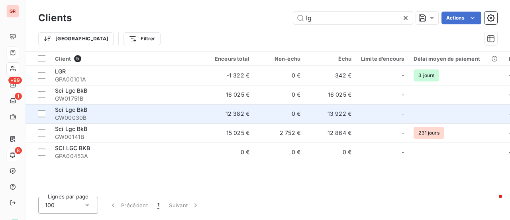
type input "lg"
click at [79, 116] on span "GW00030B" at bounding box center [126, 118] width 143 height 8
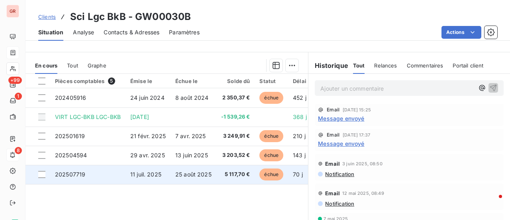
scroll to position [218, 0]
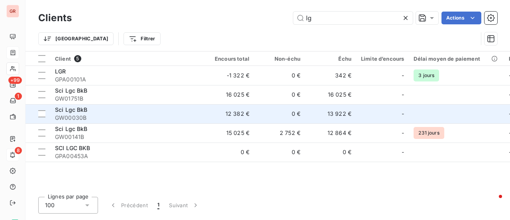
click at [72, 112] on span "Sci Lgc BkB" at bounding box center [71, 109] width 33 height 7
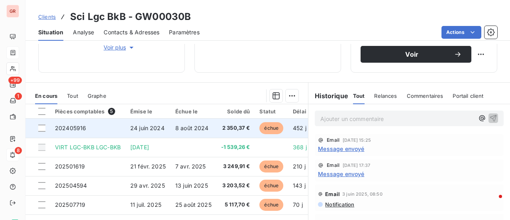
scroll to position [218, 0]
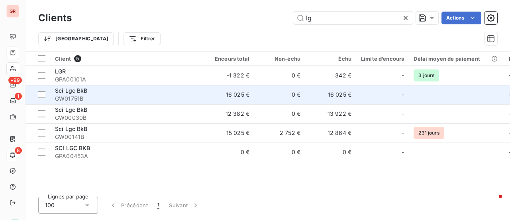
click at [80, 96] on span "GW01751B" at bounding box center [126, 98] width 143 height 8
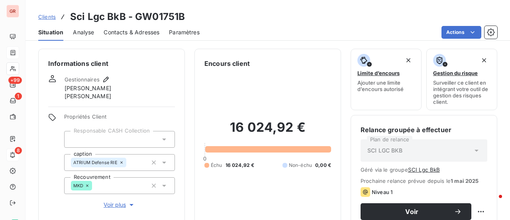
click at [144, 29] on span "Contacts & Adresses" at bounding box center [132, 32] width 56 height 8
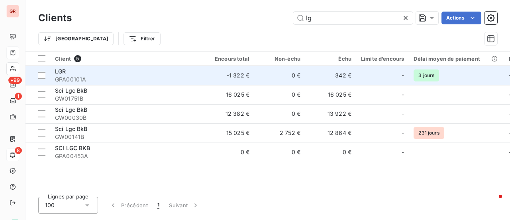
click at [70, 77] on span "GPA00101A" at bounding box center [126, 79] width 143 height 8
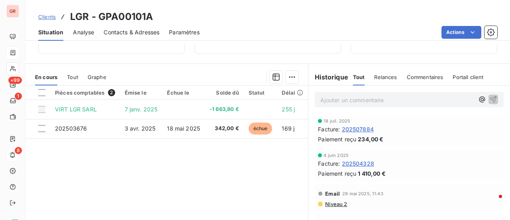
scroll to position [159, 0]
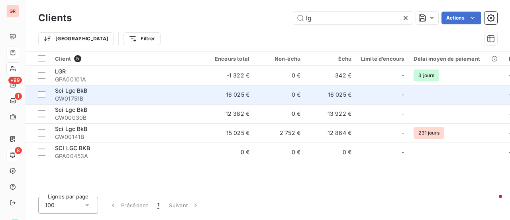
click at [78, 100] on span "GW01751B" at bounding box center [126, 98] width 143 height 8
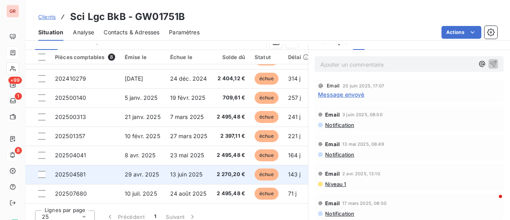
scroll to position [218, 0]
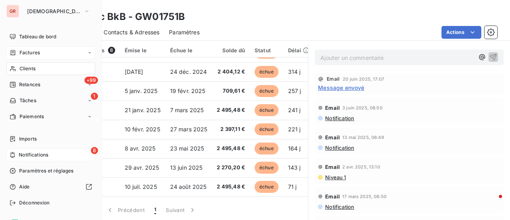
click at [31, 67] on span "Clients" at bounding box center [28, 68] width 16 height 7
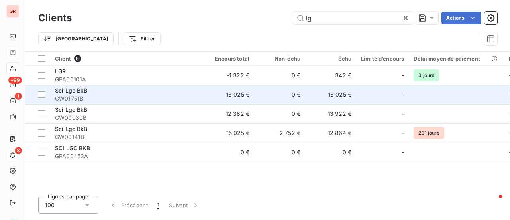
click at [80, 97] on span "GW01751B" at bounding box center [126, 98] width 143 height 8
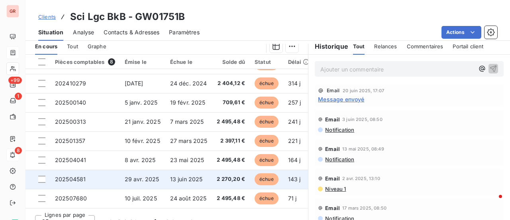
scroll to position [218, 0]
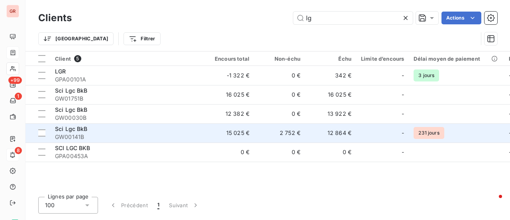
click at [78, 132] on div "Sci Lgc BkB" at bounding box center [126, 129] width 143 height 8
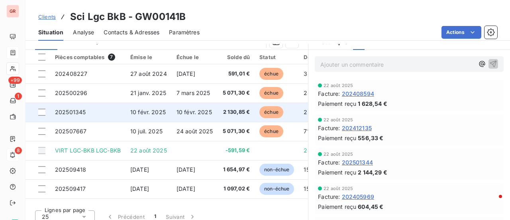
scroll to position [218, 0]
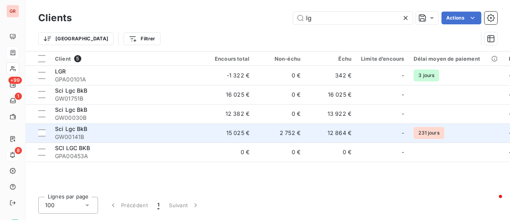
click at [82, 136] on span "GW00141B" at bounding box center [126, 137] width 143 height 8
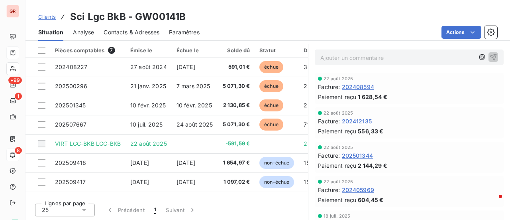
scroll to position [98, 0]
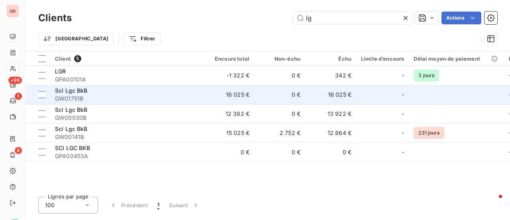
click at [74, 92] on span "Sci Lgc BkB" at bounding box center [71, 90] width 33 height 7
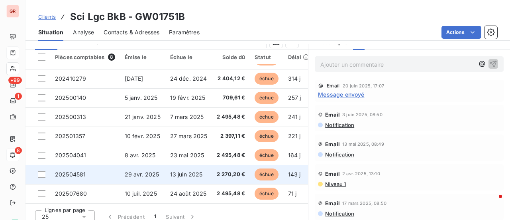
scroll to position [218, 0]
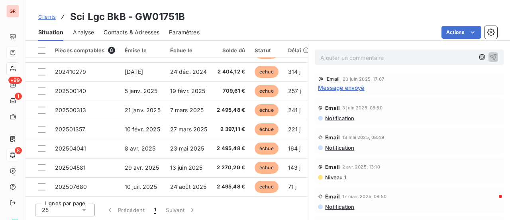
click at [133, 29] on span "Contacts & Adresses" at bounding box center [132, 32] width 56 height 8
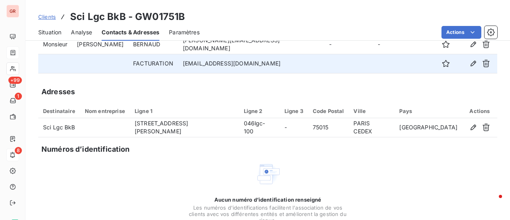
scroll to position [120, 0]
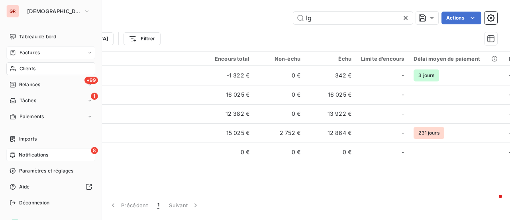
click at [31, 53] on span "Factures" at bounding box center [30, 52] width 20 height 7
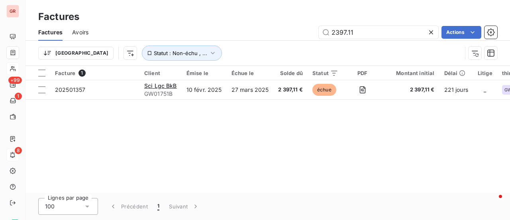
drag, startPoint x: 363, startPoint y: 34, endPoint x: 306, endPoint y: 37, distance: 57.8
click at [306, 37] on div "2397.11 Actions" at bounding box center [297, 32] width 399 height 13
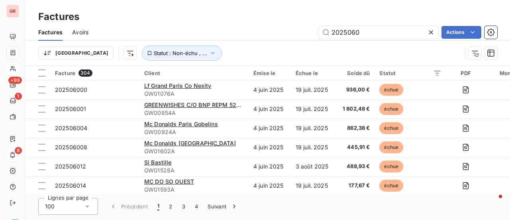
type input "20250605"
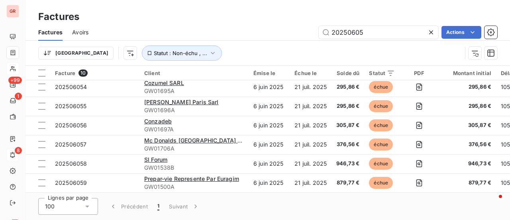
scroll to position [82, 0]
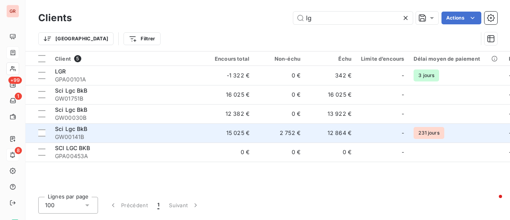
click at [88, 133] on span "GW00141B" at bounding box center [126, 137] width 143 height 8
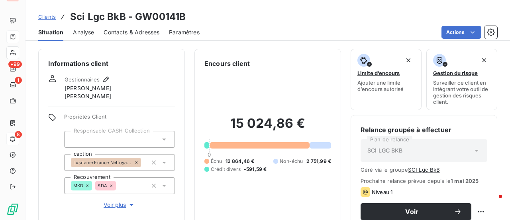
click at [140, 35] on span "Contacts & Adresses" at bounding box center [132, 32] width 56 height 8
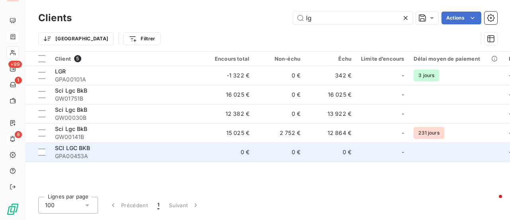
click at [88, 146] on span "SCI LGC BKB" at bounding box center [72, 147] width 35 height 7
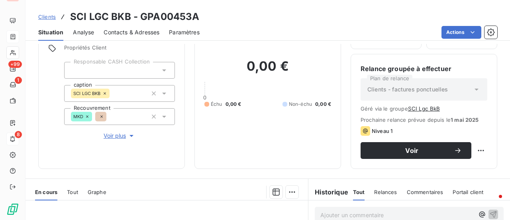
scroll to position [159, 0]
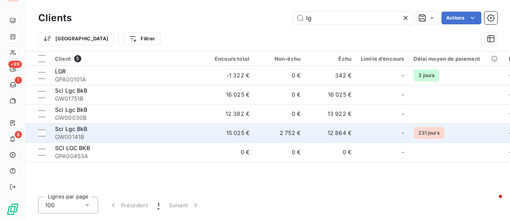
click at [93, 134] on span "GW00141B" at bounding box center [126, 137] width 143 height 8
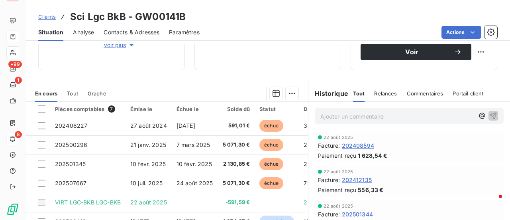
scroll to position [218, 0]
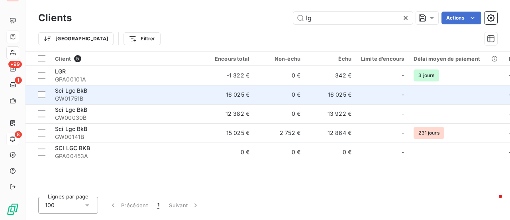
click at [84, 95] on span "GW01751B" at bounding box center [126, 98] width 143 height 8
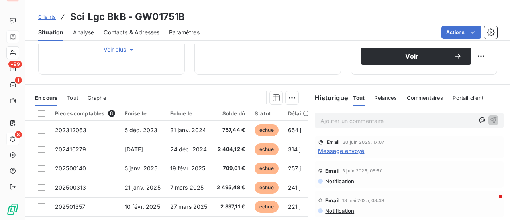
scroll to position [98, 0]
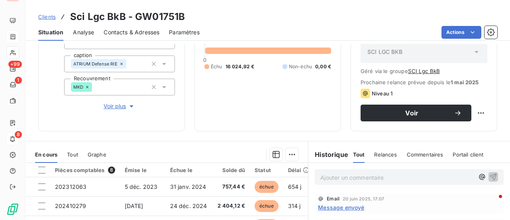
click at [137, 33] on span "Contacts & Adresses" at bounding box center [132, 32] width 56 height 8
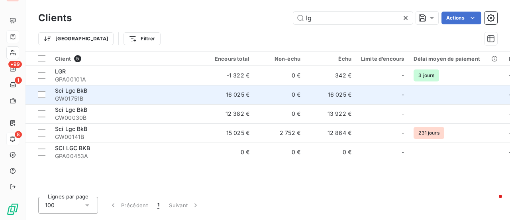
click at [78, 88] on span "Sci Lgc BkB" at bounding box center [71, 90] width 33 height 7
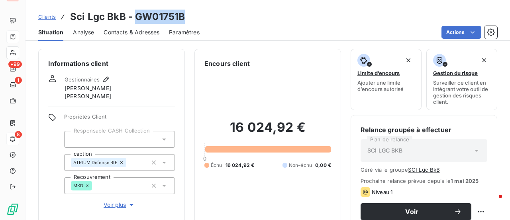
drag, startPoint x: 186, startPoint y: 16, endPoint x: 136, endPoint y: 18, distance: 49.4
click at [136, 18] on div "Clients Sci Lgc BkB - GW01751B" at bounding box center [268, 17] width 485 height 14
copy h3 "GW01751B"
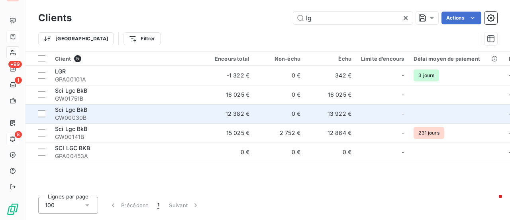
click at [86, 113] on div "Sci Lgc BkB" at bounding box center [126, 110] width 143 height 8
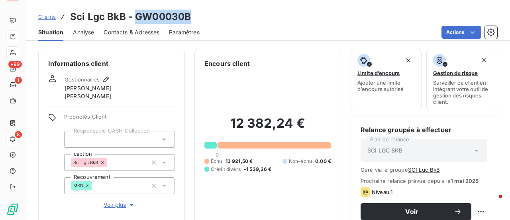
drag, startPoint x: 193, startPoint y: 18, endPoint x: 133, endPoint y: 21, distance: 60.3
click at [133, 21] on div "Clients Sci Lgc BkB - GW00030B" at bounding box center [268, 17] width 485 height 14
copy h3 "GW00030B"
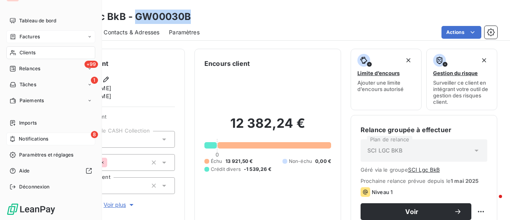
drag, startPoint x: 33, startPoint y: 35, endPoint x: 59, endPoint y: 35, distance: 26.7
click at [33, 35] on span "Factures" at bounding box center [30, 36] width 20 height 7
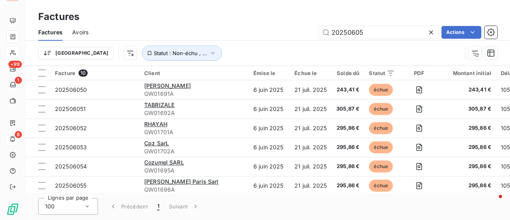
drag, startPoint x: 355, startPoint y: 29, endPoint x: 79, endPoint y: 42, distance: 276.9
click at [151, 27] on div "20250605 Actions" at bounding box center [297, 32] width 399 height 13
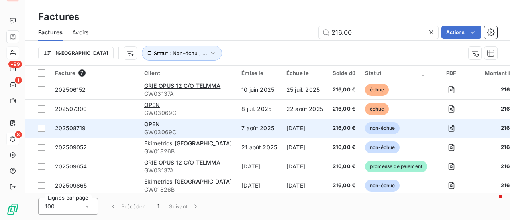
scroll to position [25, 0]
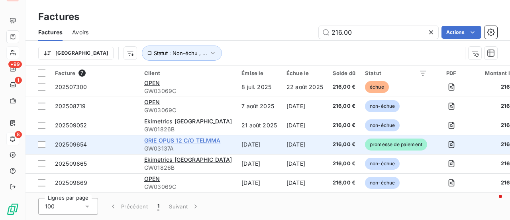
type input "216.00"
click at [198, 137] on span "GRIE OPUS 12 C/O TELMMA" at bounding box center [182, 140] width 76 height 7
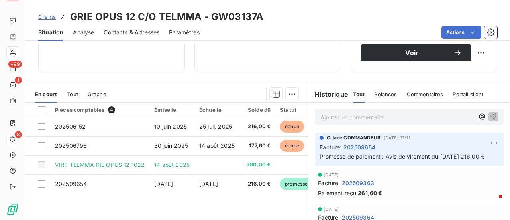
scroll to position [159, 0]
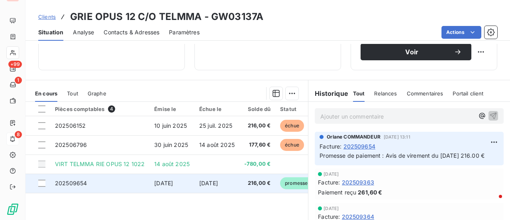
click at [85, 183] on span "202509654" at bounding box center [71, 182] width 32 height 7
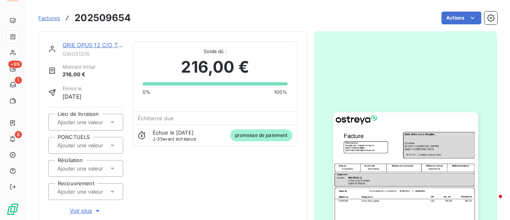
click at [409, 171] on img "button" at bounding box center [405, 214] width 145 height 205
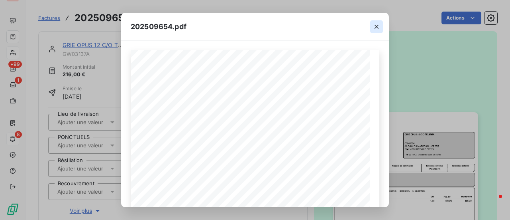
click at [375, 28] on icon "button" at bounding box center [377, 27] width 8 height 8
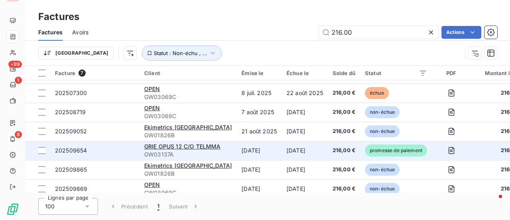
scroll to position [25, 0]
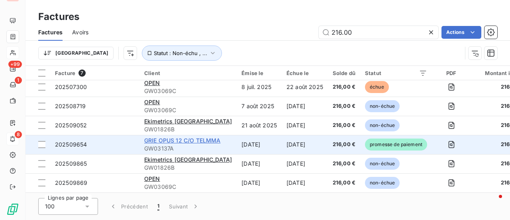
click at [190, 139] on span "GRIE OPUS 12 C/O TELMMA" at bounding box center [182, 140] width 76 height 7
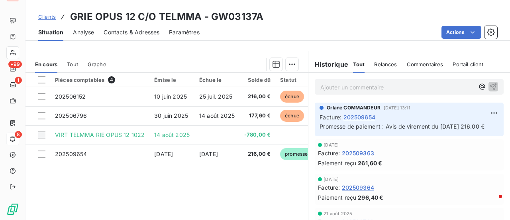
scroll to position [199, 0]
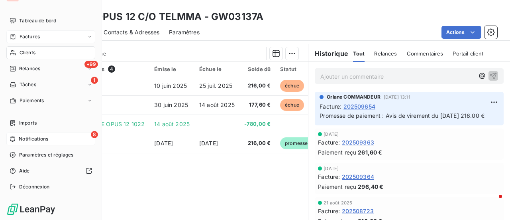
click at [39, 33] on div "Factures" at bounding box center [50, 36] width 89 height 13
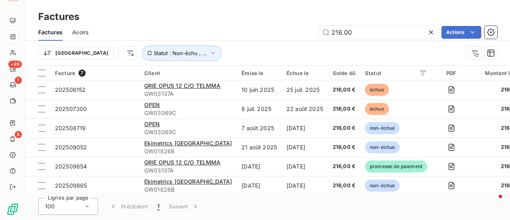
drag, startPoint x: 343, startPoint y: 37, endPoint x: 298, endPoint y: 46, distance: 45.4
click at [316, 41] on div "Factures Avoirs 216.00 Actions Trier Statut : Non-échu , ..." at bounding box center [268, 44] width 485 height 41
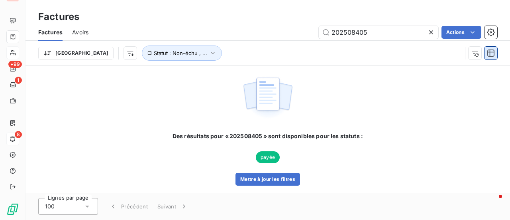
type input "202508405"
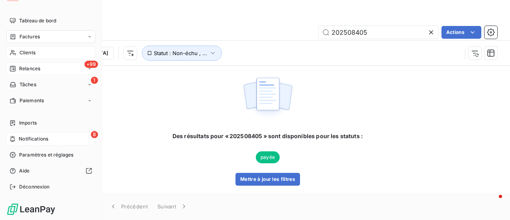
click at [37, 68] on span "Relances" at bounding box center [29, 68] width 21 height 7
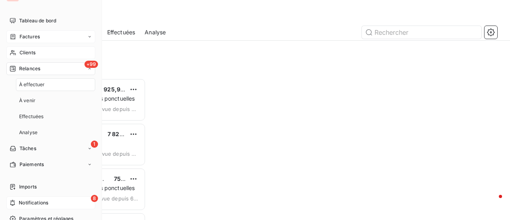
scroll to position [135, 101]
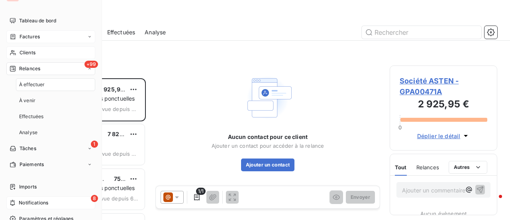
click at [34, 51] on span "Clients" at bounding box center [28, 52] width 16 height 7
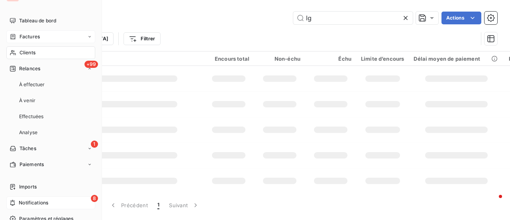
click at [33, 38] on span "Factures" at bounding box center [30, 36] width 20 height 7
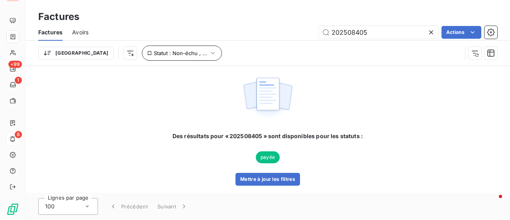
drag, startPoint x: 382, startPoint y: 34, endPoint x: 128, endPoint y: 60, distance: 254.8
click at [165, 55] on div "Factures Avoirs 202508405 Actions Trier Statut : Non-échu , ..." at bounding box center [268, 44] width 485 height 41
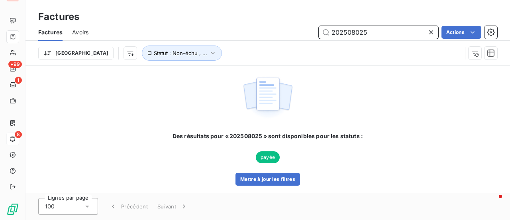
drag, startPoint x: 371, startPoint y: 35, endPoint x: 208, endPoint y: 59, distance: 165.1
click at [211, 59] on div "Factures Avoirs 202508025 Actions Trier Statut : Non-échu , ..." at bounding box center [268, 44] width 485 height 41
type input "202508234"
